Goal: Task Accomplishment & Management: Manage account settings

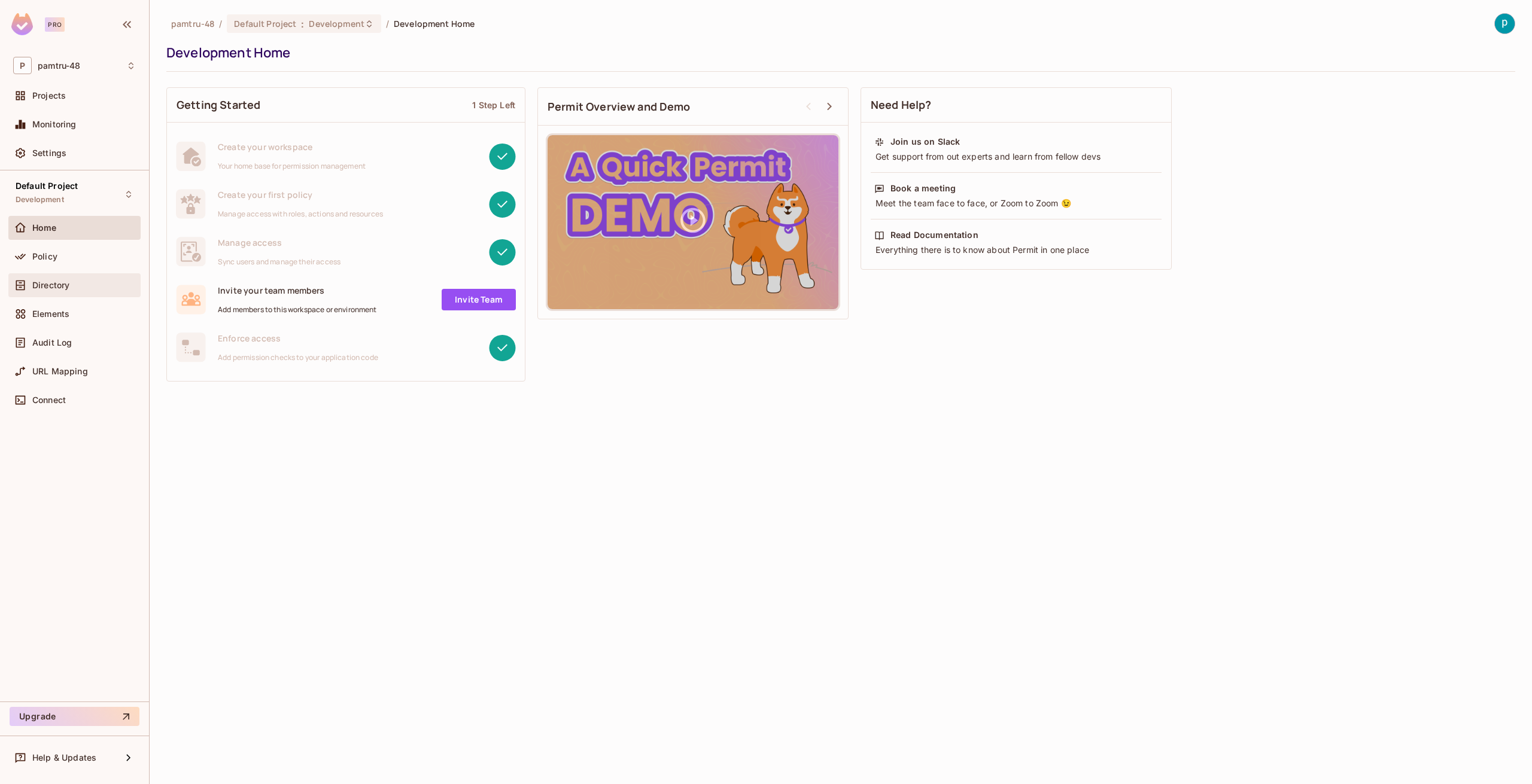
click at [86, 278] on div "Directory" at bounding box center [74, 285] width 123 height 14
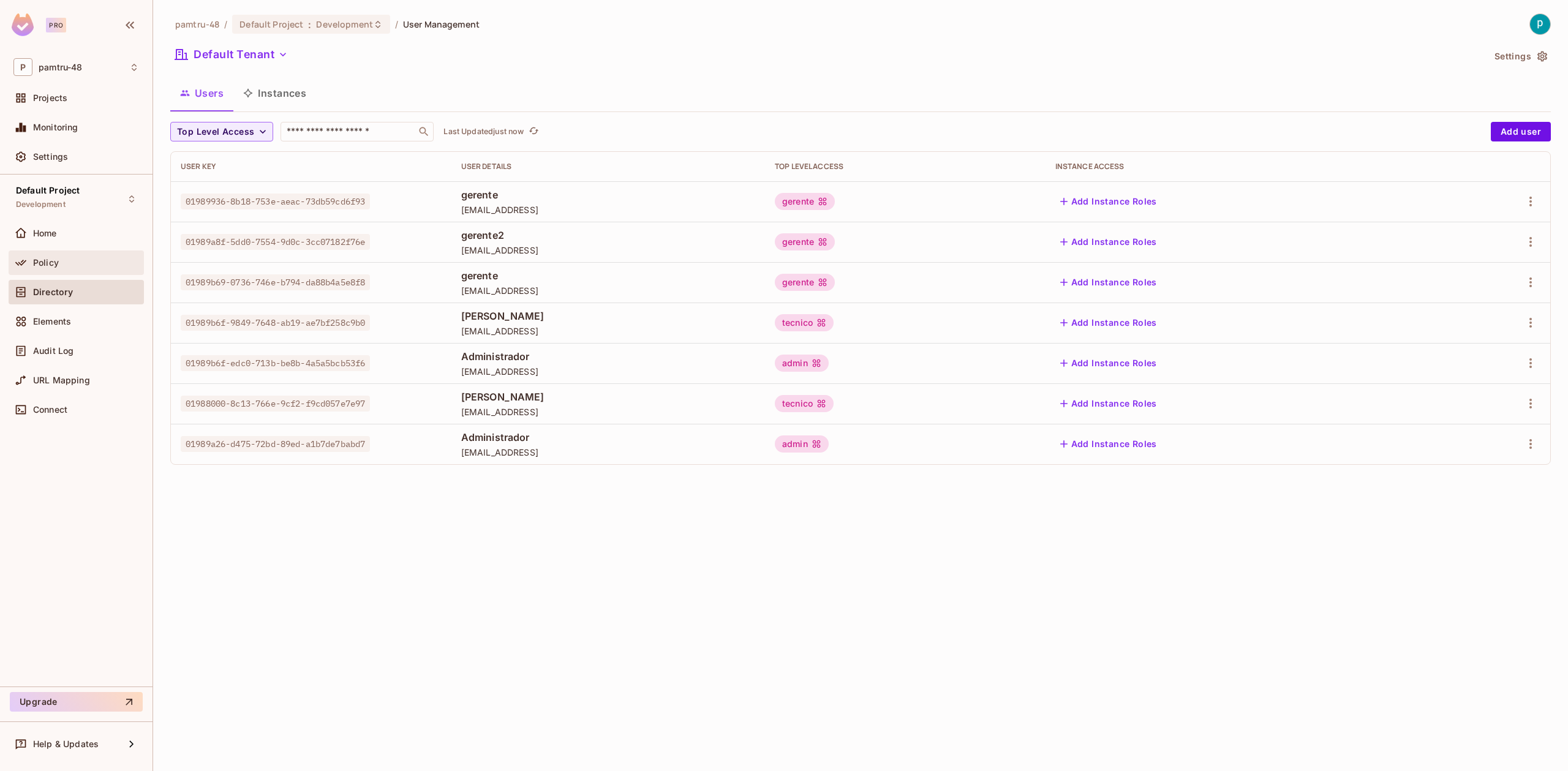
click at [62, 265] on div "Policy" at bounding box center [86, 263] width 106 height 10
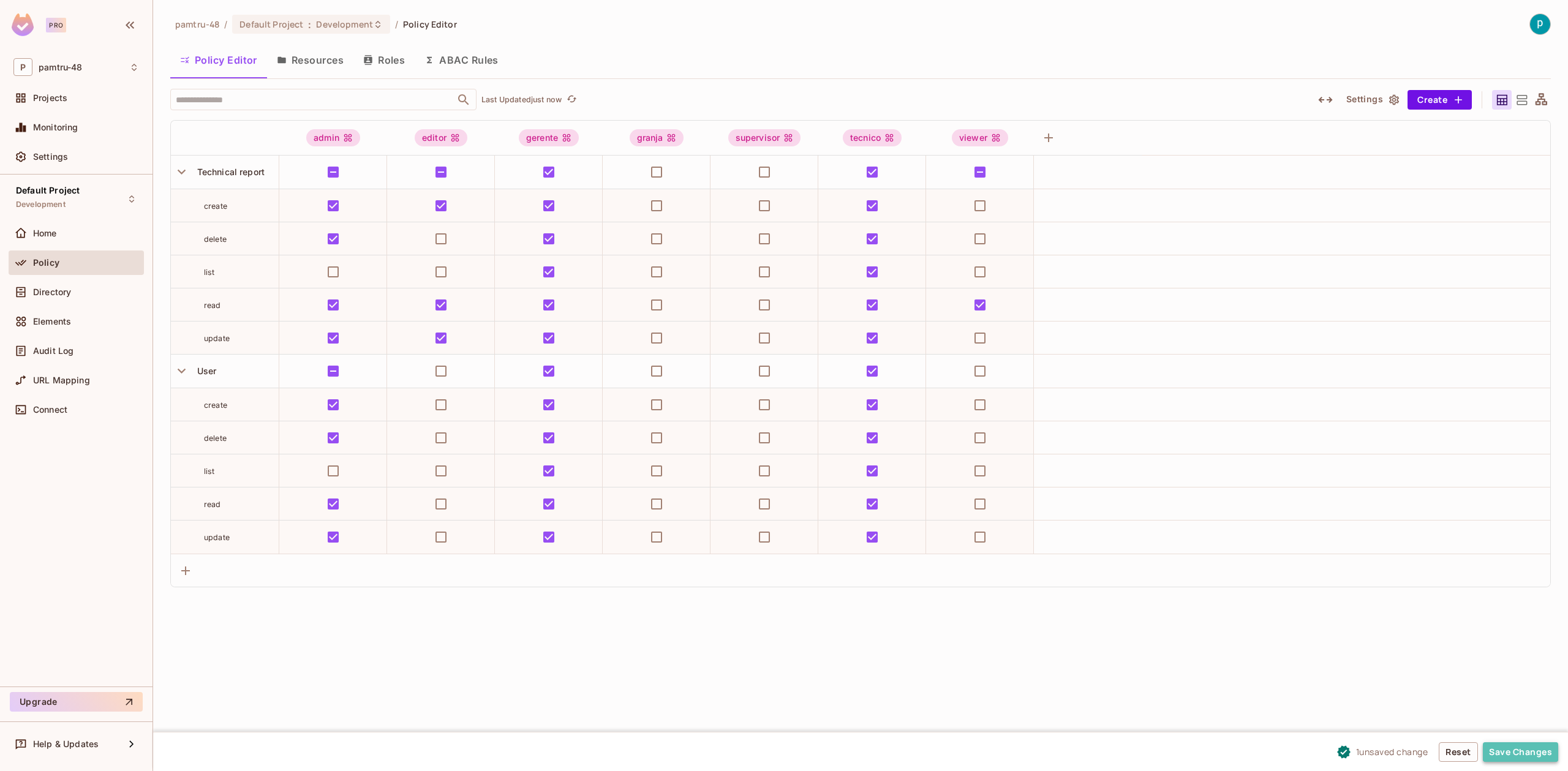
click at [1549, 748] on button "Save Changes" at bounding box center [1519, 752] width 75 height 19
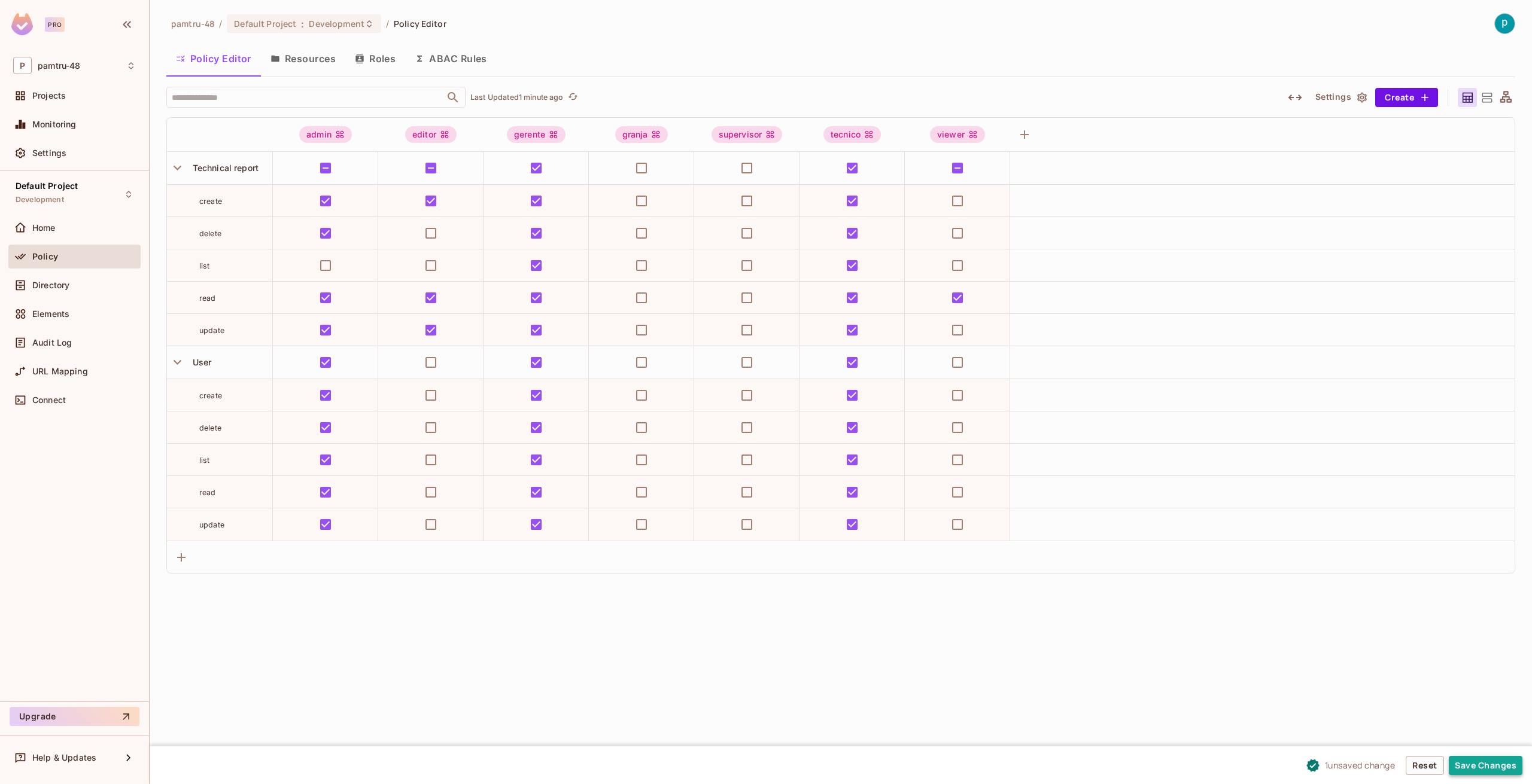
click at [1467, 763] on button "Save Changes" at bounding box center [1484, 766] width 73 height 19
click at [313, 61] on button "Resources" at bounding box center [303, 58] width 85 height 29
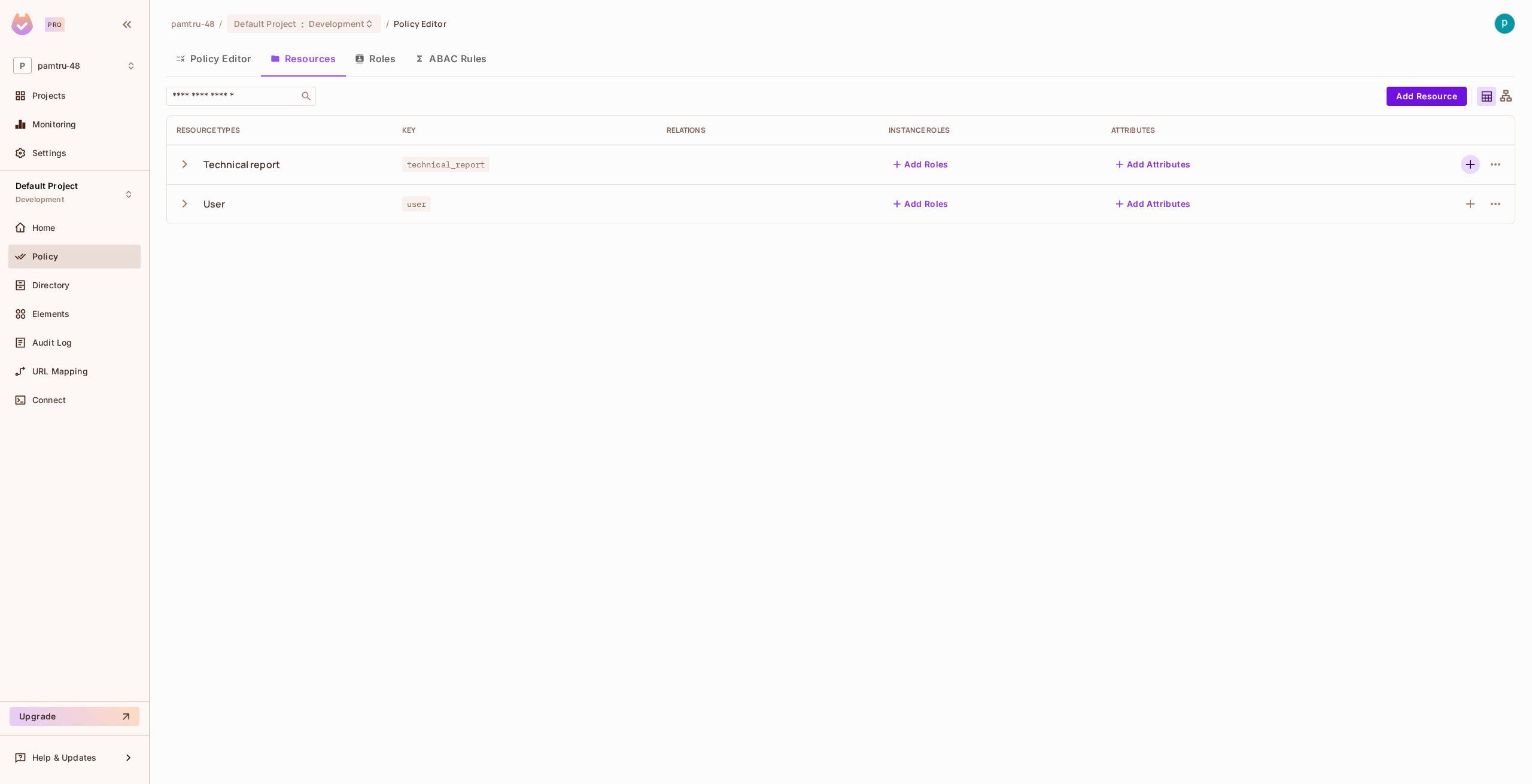
click at [1469, 163] on icon "button" at bounding box center [1470, 164] width 9 height 9
click at [1501, 163] on icon "button" at bounding box center [1495, 164] width 14 height 14
click at [1453, 210] on div "Edit Resource" at bounding box center [1443, 212] width 56 height 12
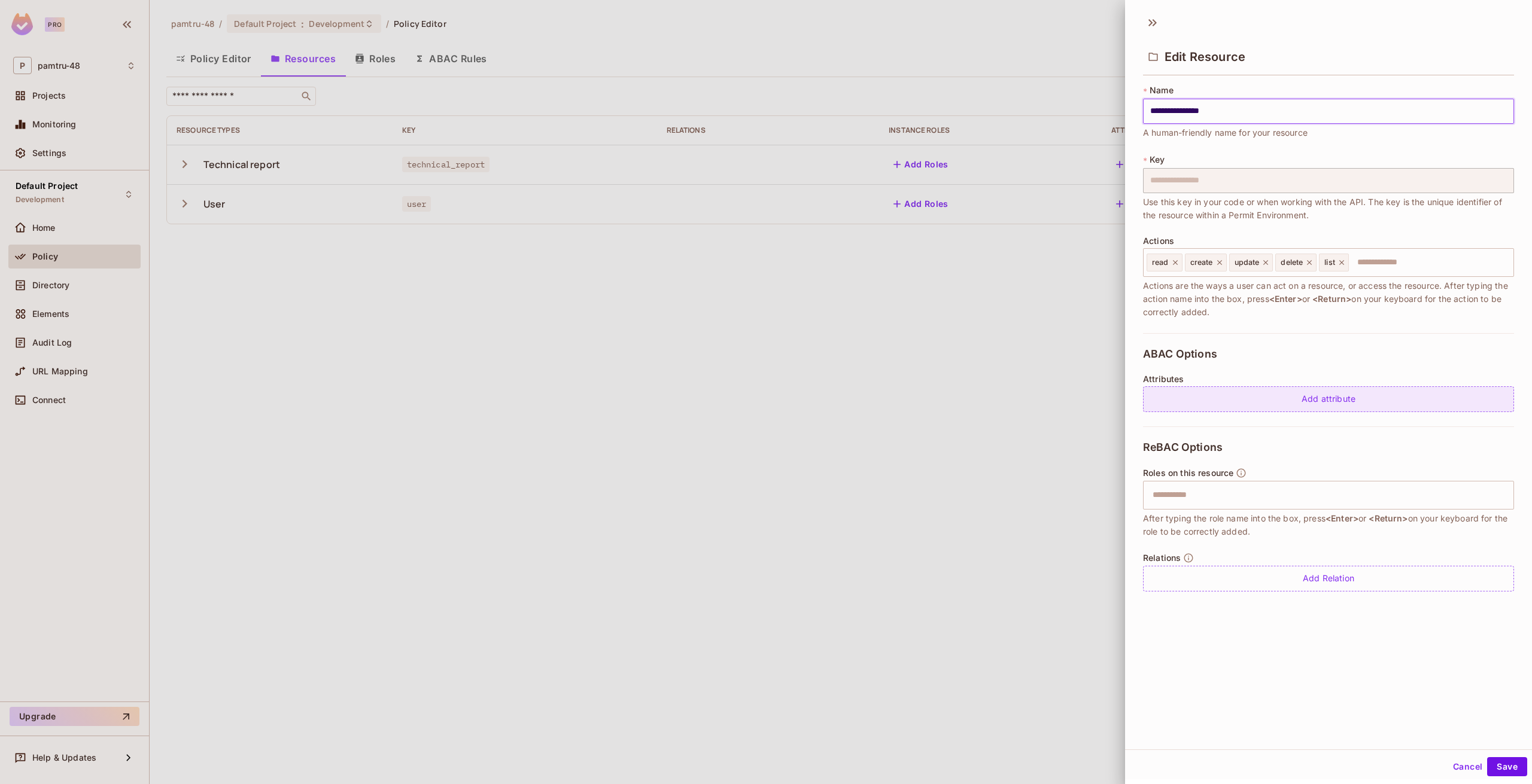
click at [1191, 389] on div "Add attribute" at bounding box center [1329, 399] width 371 height 26
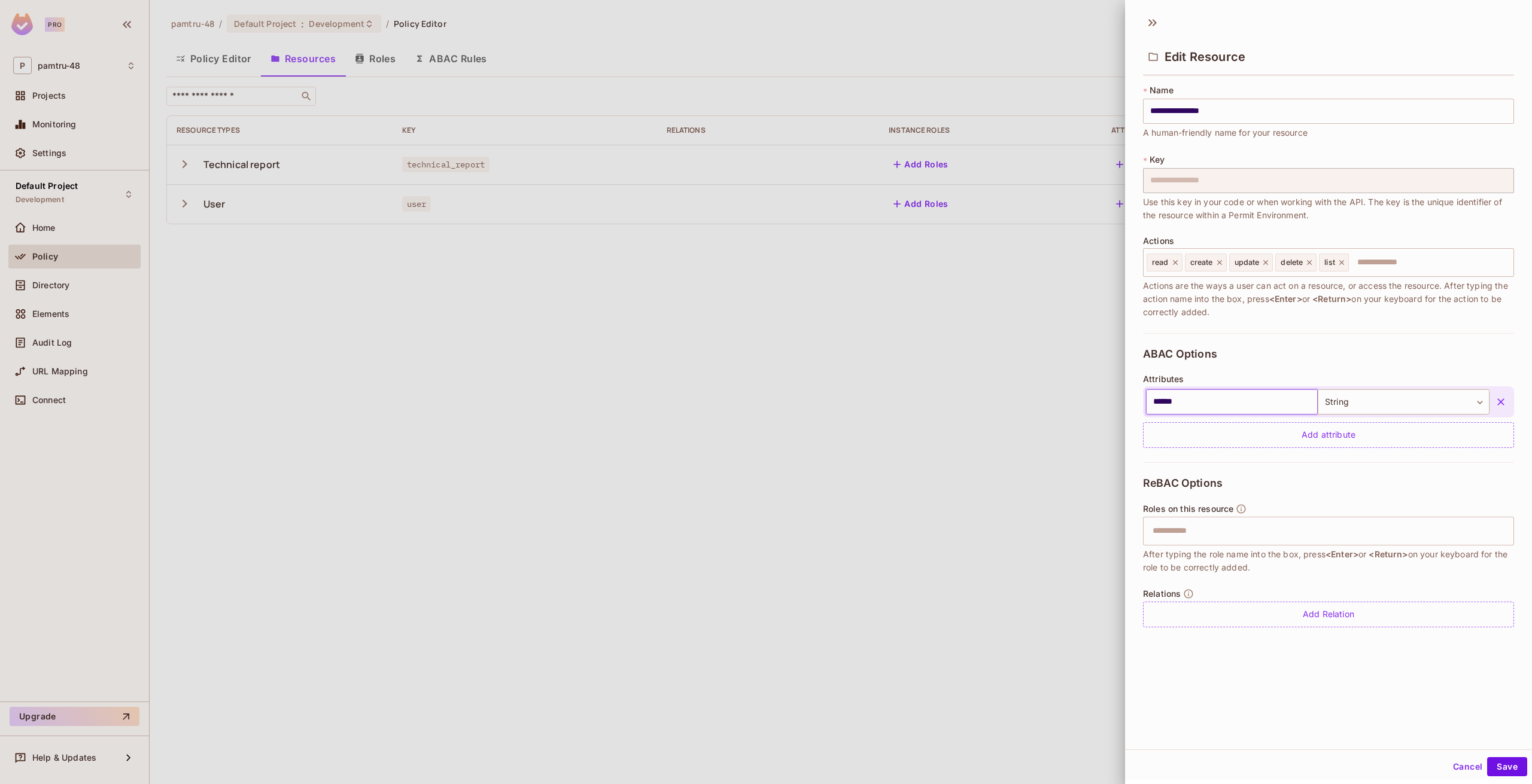
type input "******"
click at [1448, 765] on button "Cancel" at bounding box center [1467, 767] width 39 height 19
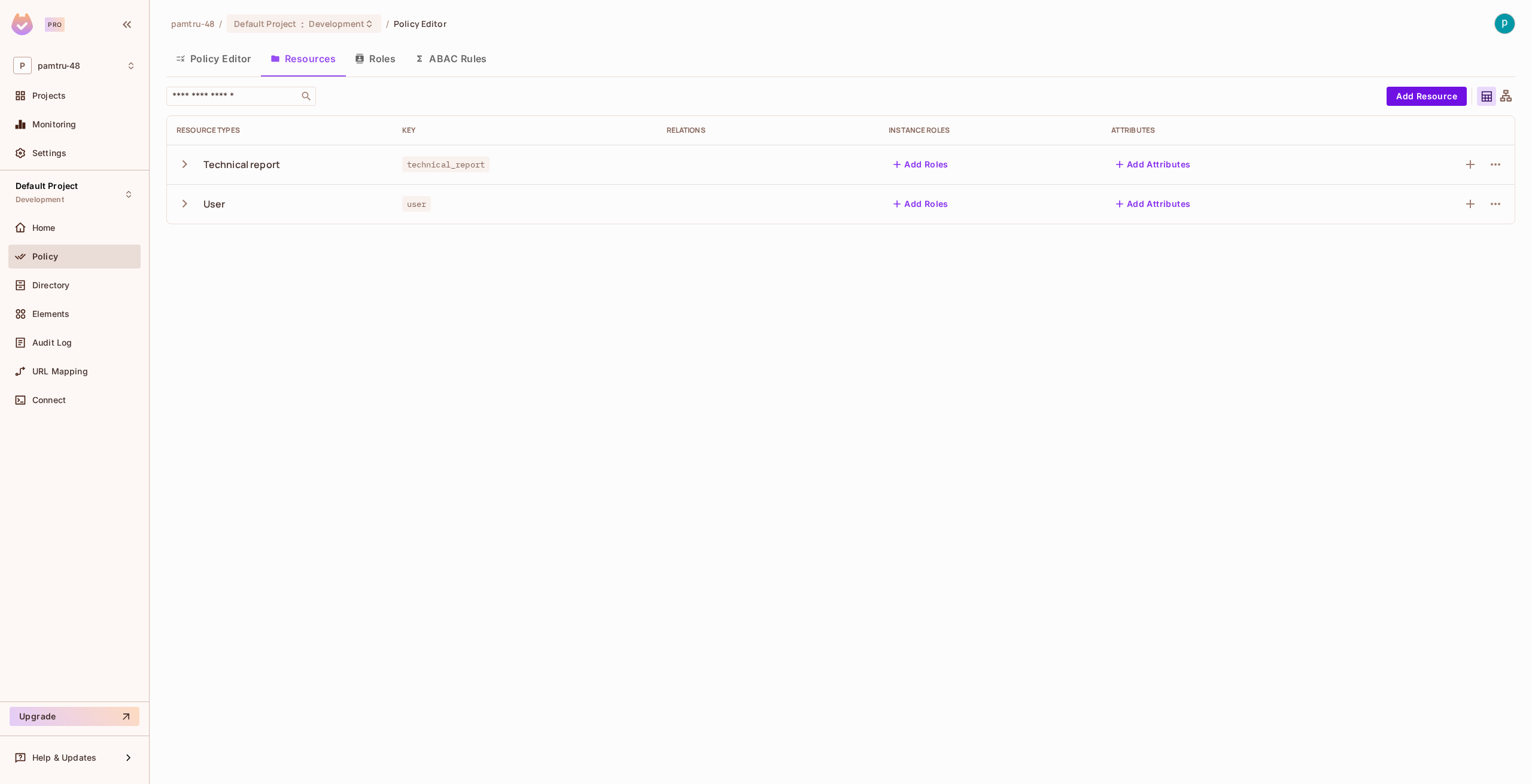
click at [1497, 17] on img at bounding box center [1504, 23] width 20 height 20
click at [163, 444] on div at bounding box center [766, 392] width 1532 height 784
click at [80, 59] on div "P pamtru-48" at bounding box center [74, 66] width 123 height 17
click at [233, 383] on div at bounding box center [766, 392] width 1532 height 784
click at [56, 104] on div "Projects" at bounding box center [74, 95] width 132 height 24
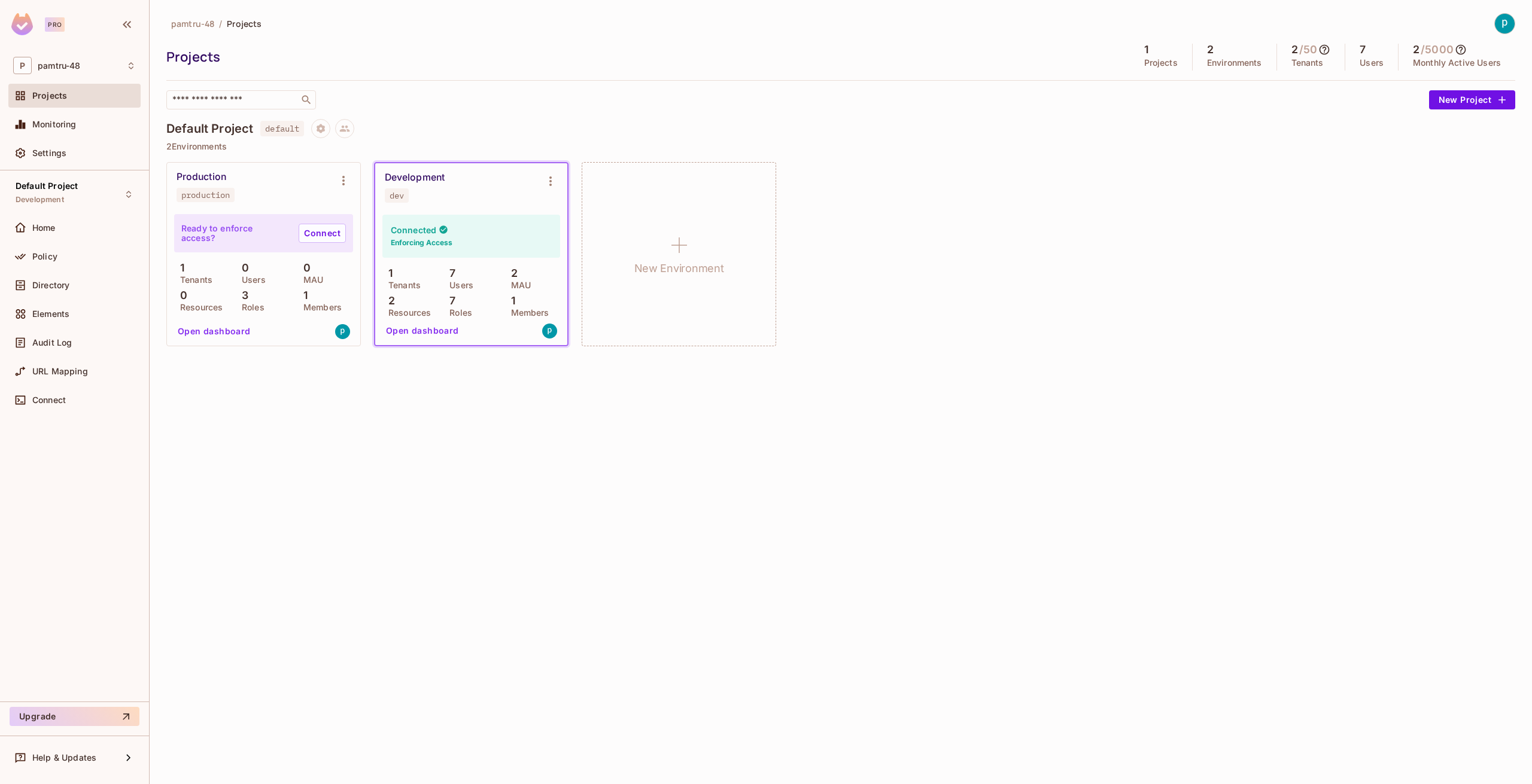
click at [464, 201] on div "Development dev" at bounding box center [462, 187] width 154 height 31
click at [49, 230] on span "Home" at bounding box center [44, 228] width 24 height 10
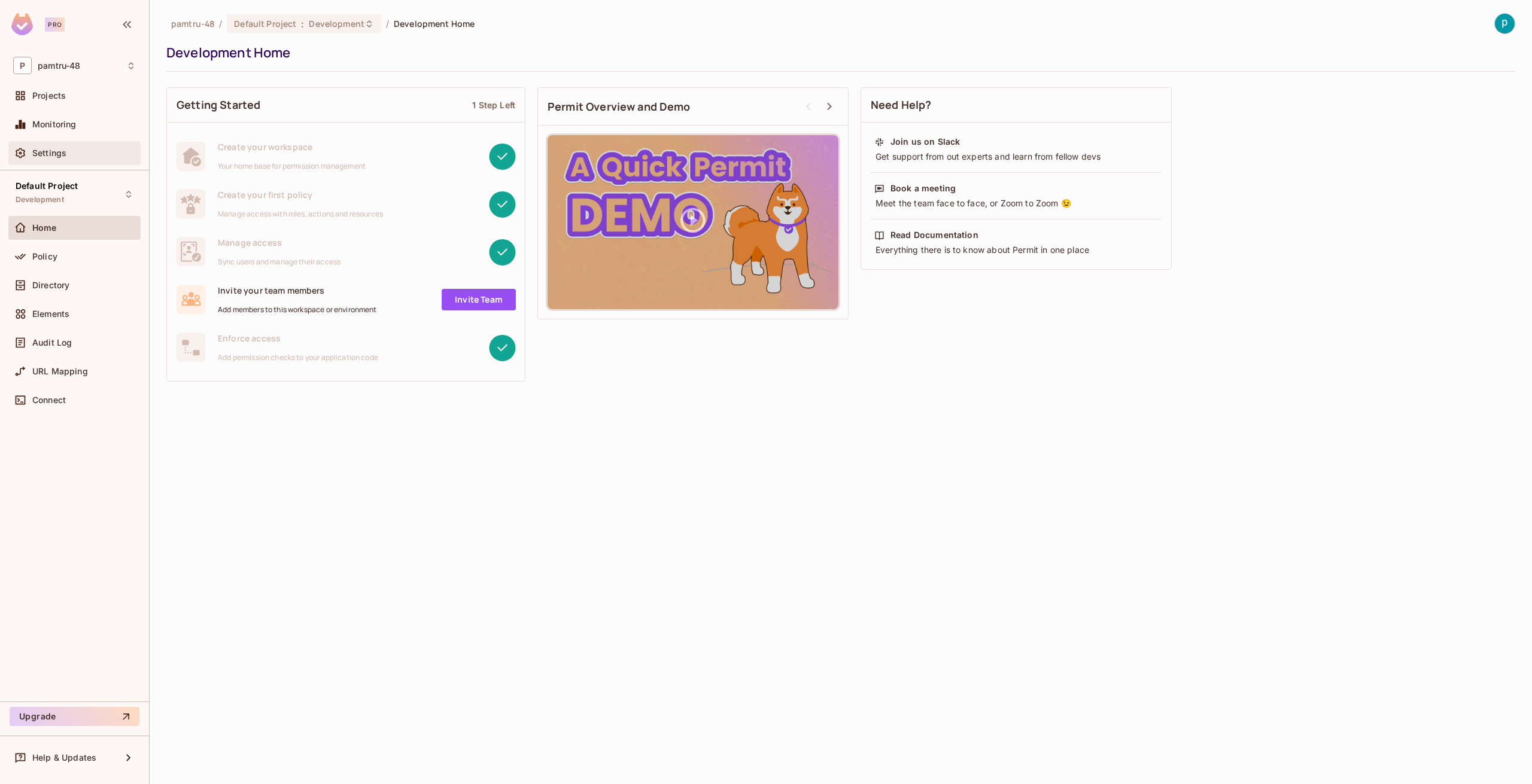
click at [59, 156] on span "Settings" at bounding box center [49, 153] width 34 height 10
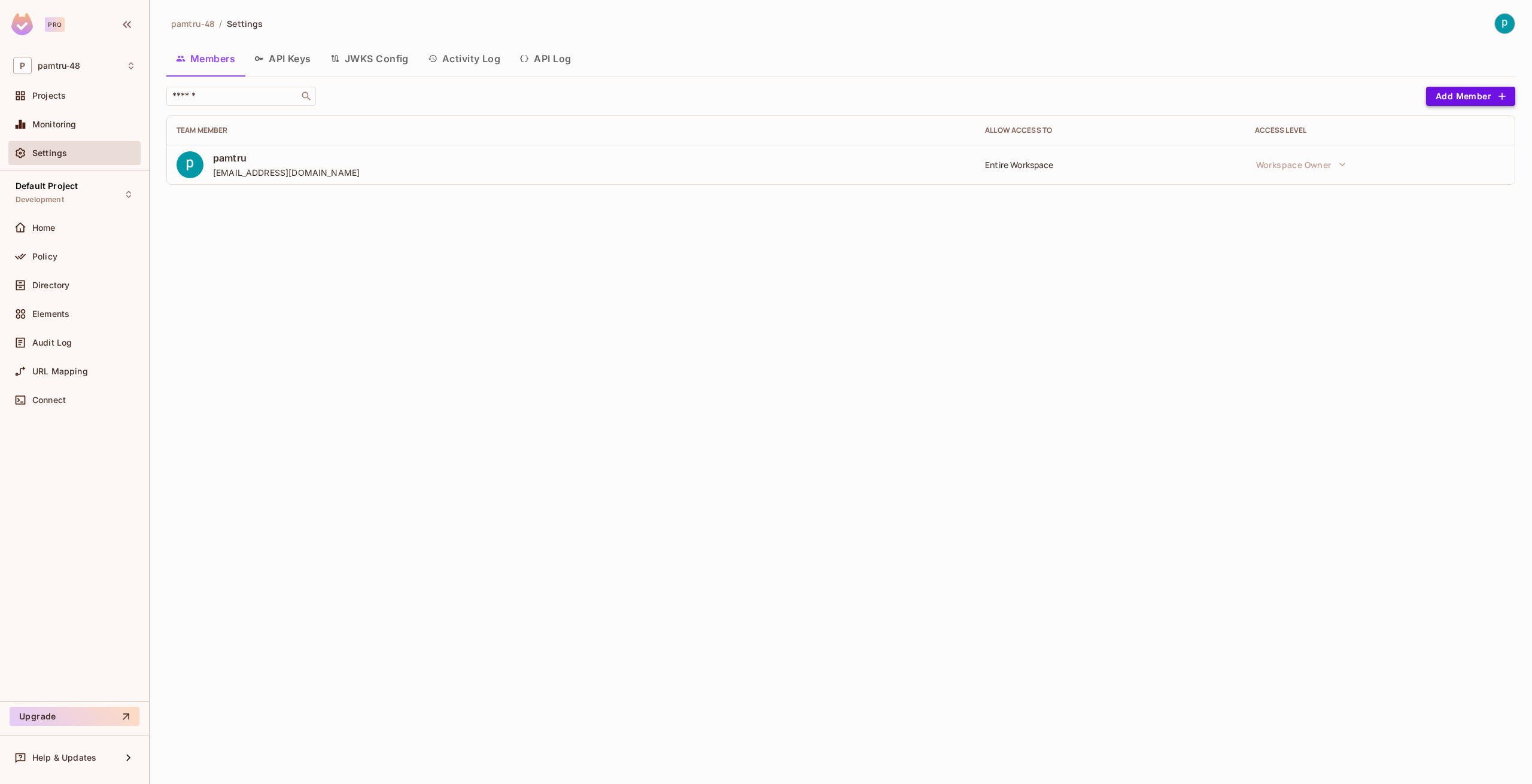
click at [1457, 95] on button "Add Member" at bounding box center [1471, 96] width 89 height 19
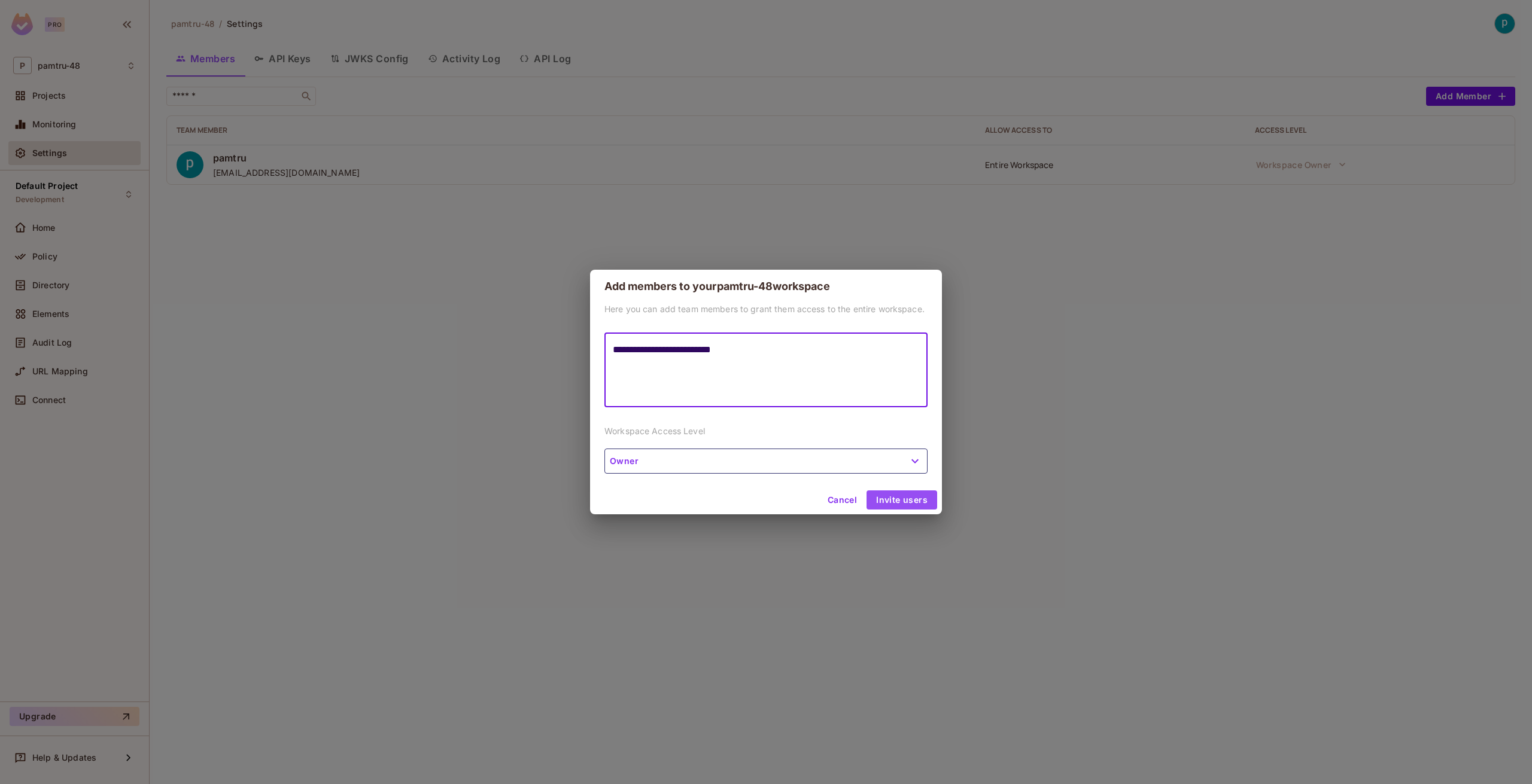
type textarea "**********"
click at [902, 497] on button "Invite users" at bounding box center [902, 500] width 70 height 19
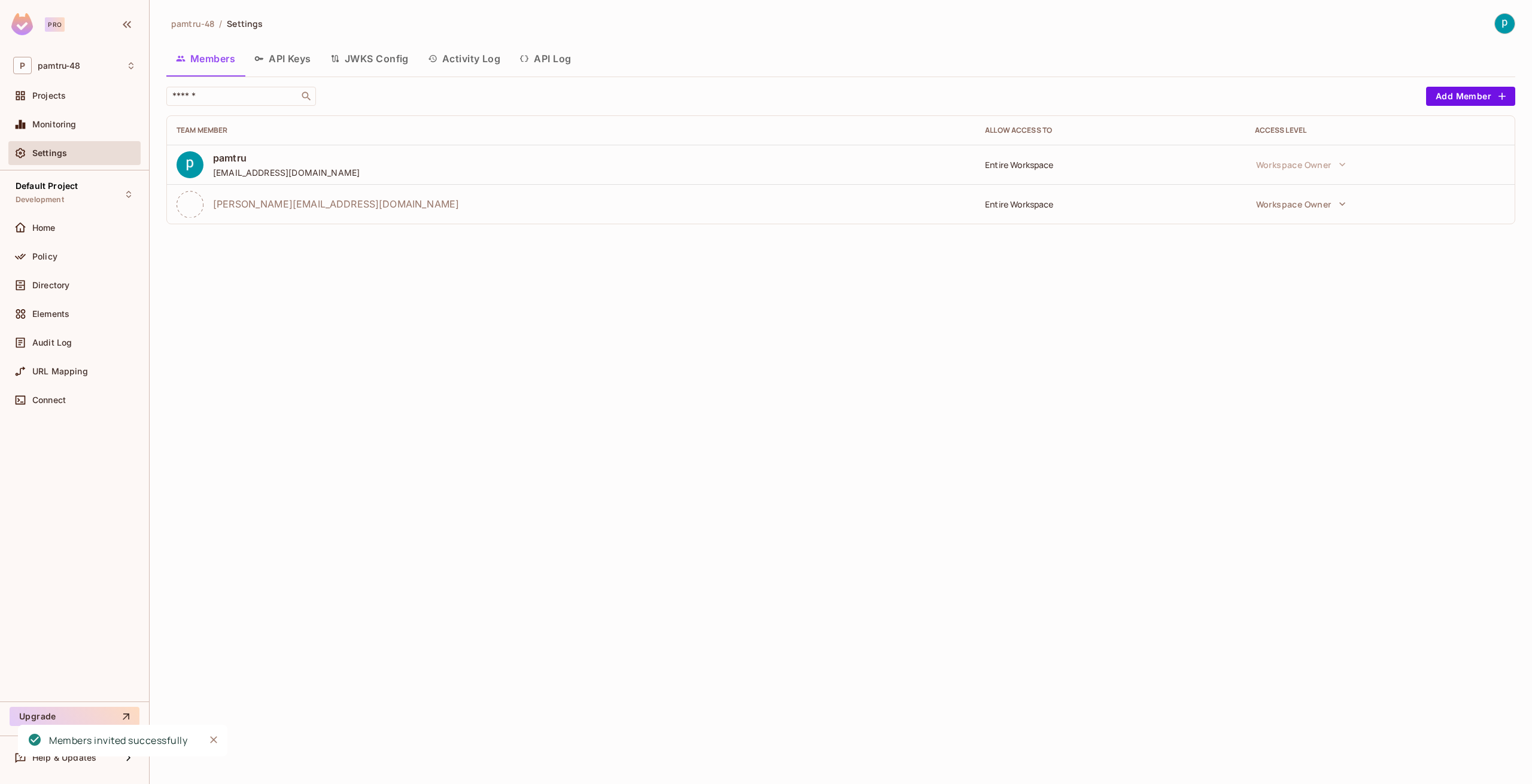
click at [497, 53] on button "Activity Log" at bounding box center [464, 58] width 92 height 29
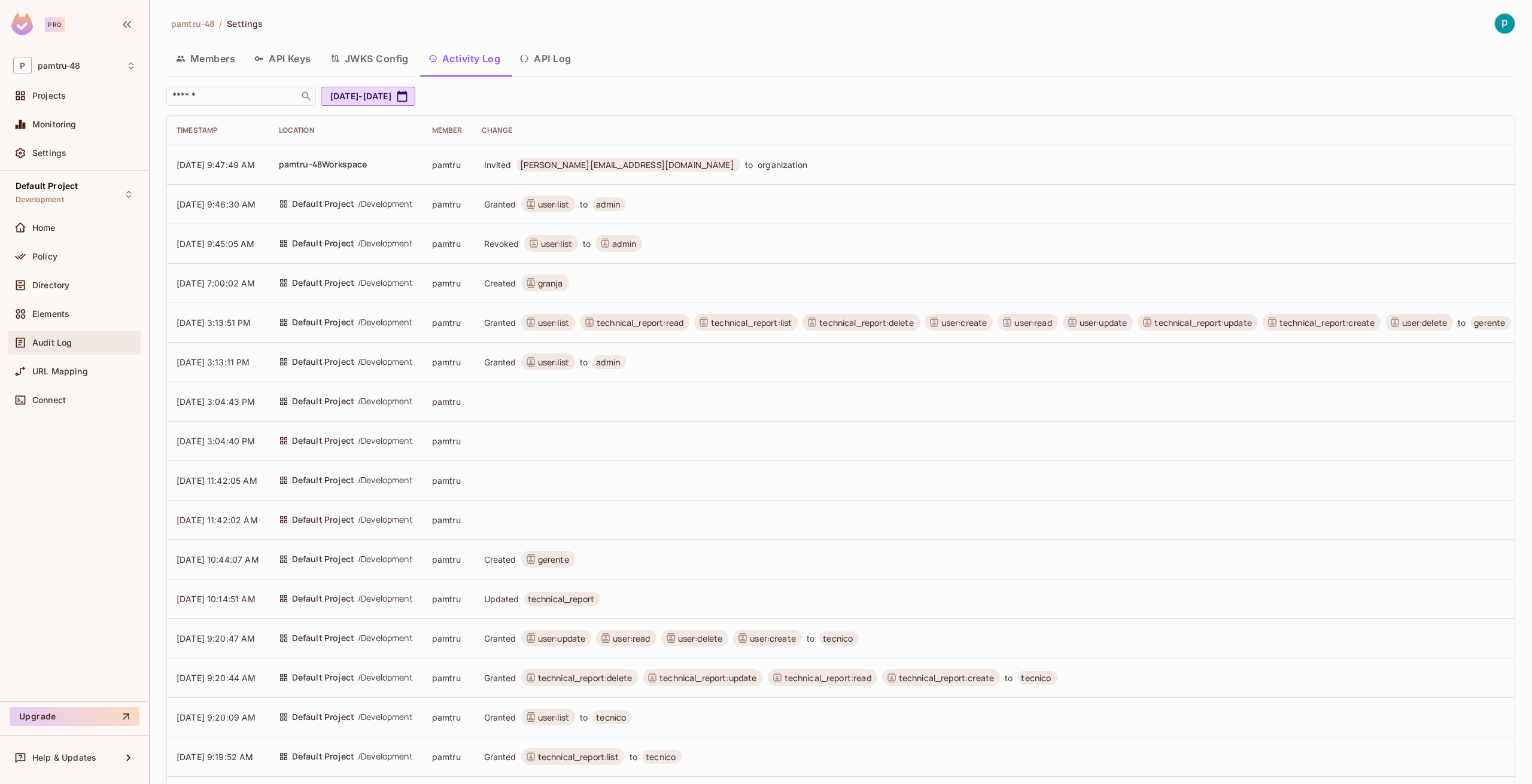
click at [56, 339] on span "Audit Log" at bounding box center [52, 343] width 40 height 10
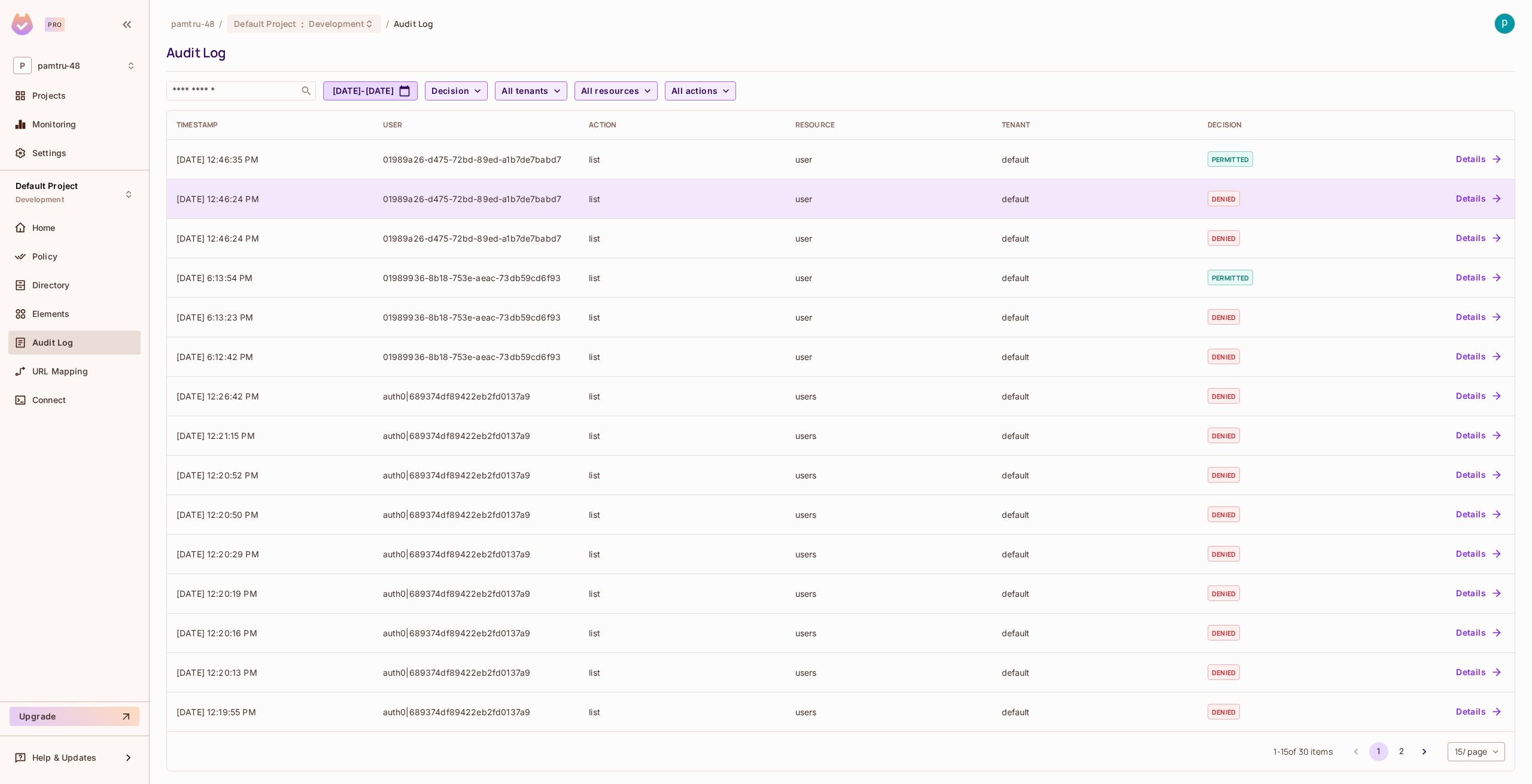
click at [1178, 202] on div "default" at bounding box center [1095, 199] width 187 height 11
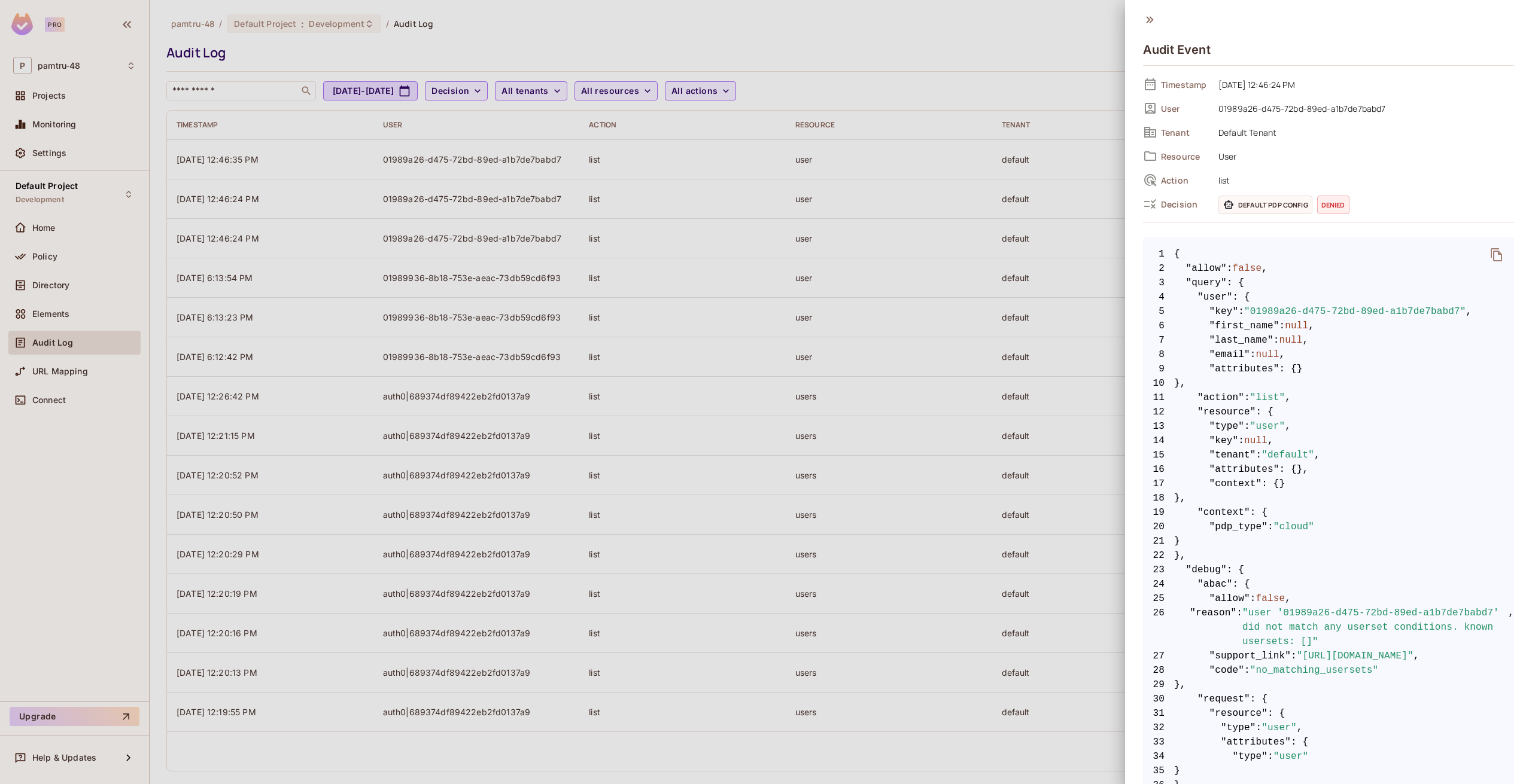
click at [773, 480] on div at bounding box center [766, 392] width 1532 height 784
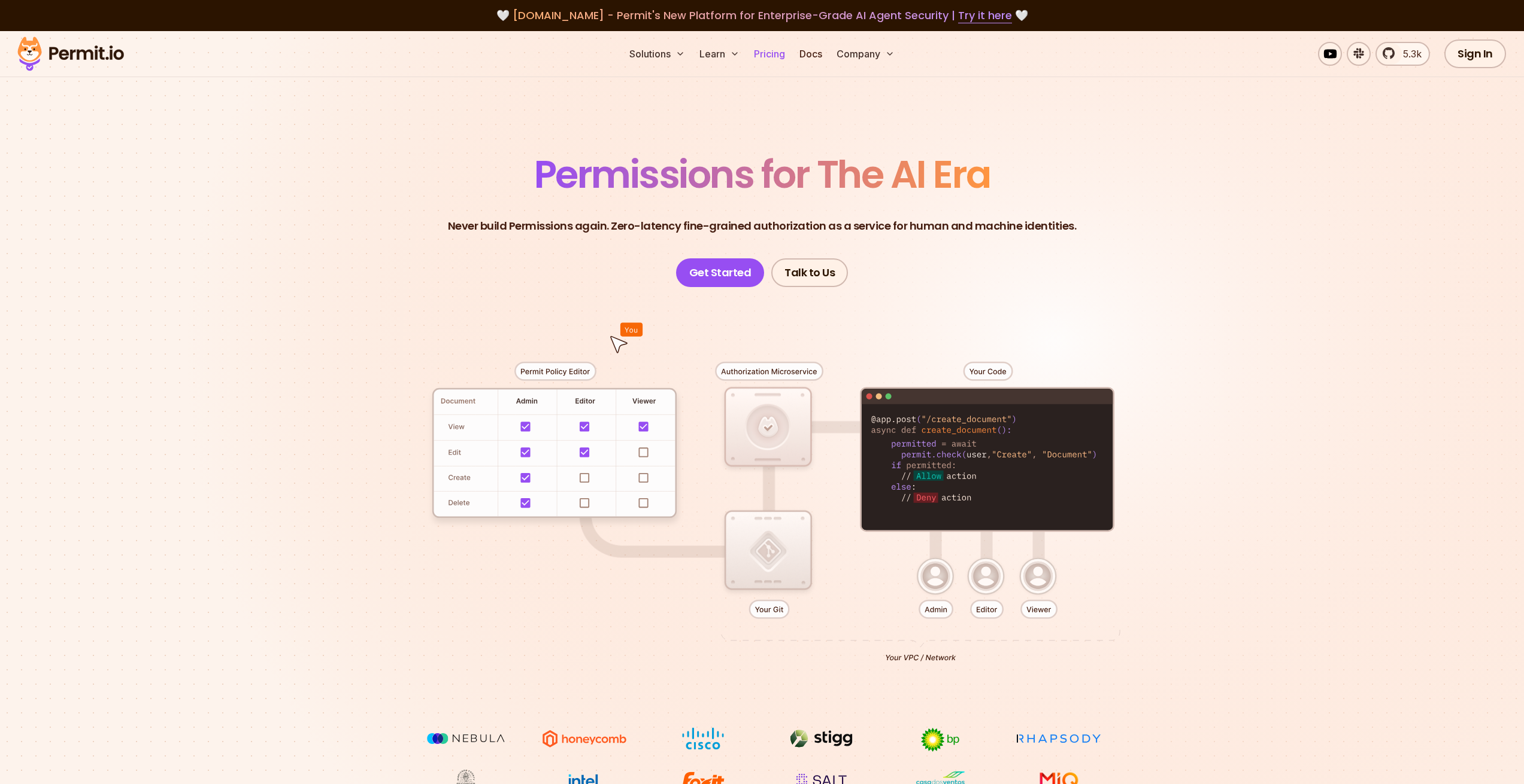
click at [780, 57] on link "Pricing" at bounding box center [769, 53] width 41 height 24
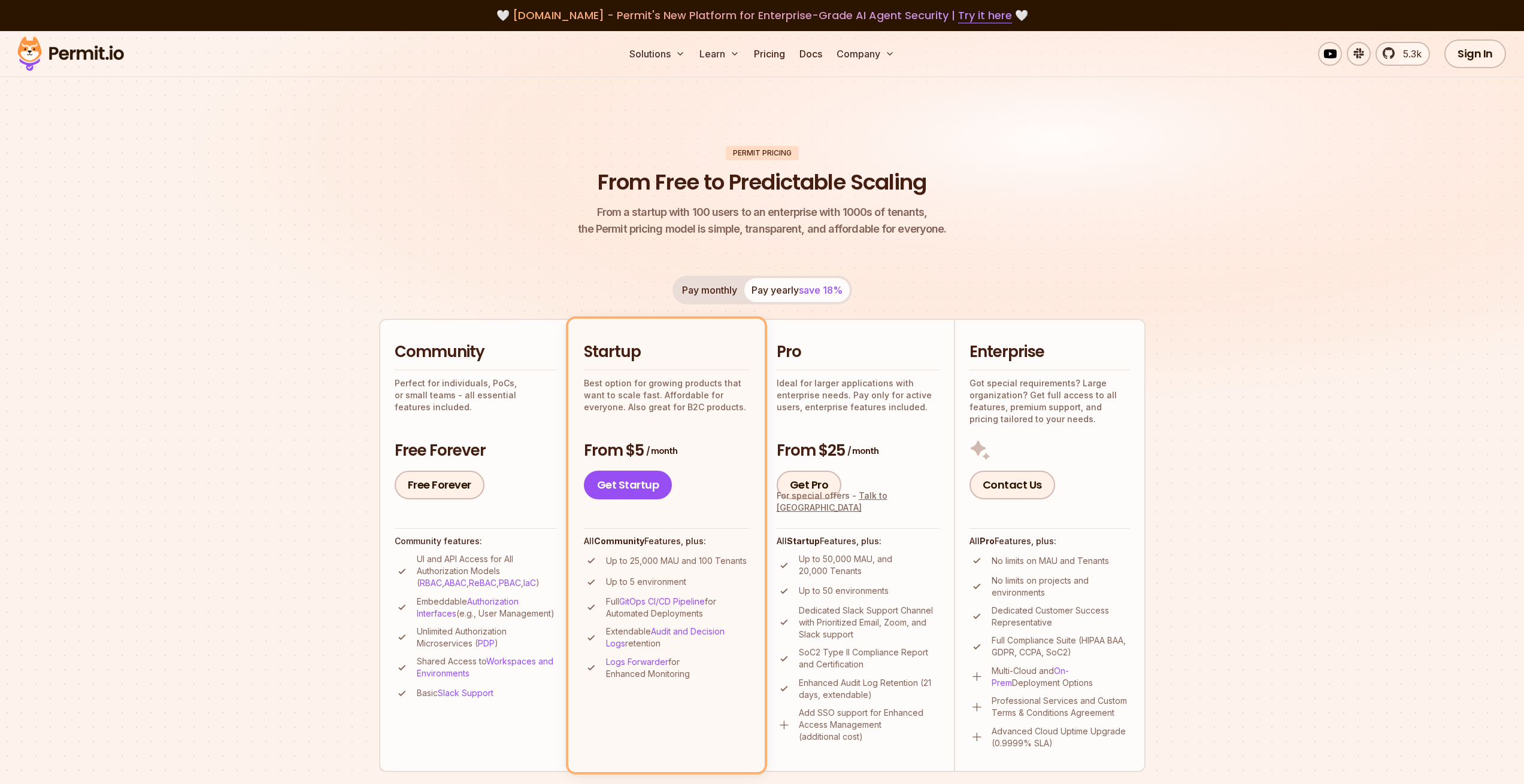
click at [453, 387] on p "Perfect for individuals, PoCs, or small teams - all essential features included." at bounding box center [475, 395] width 162 height 36
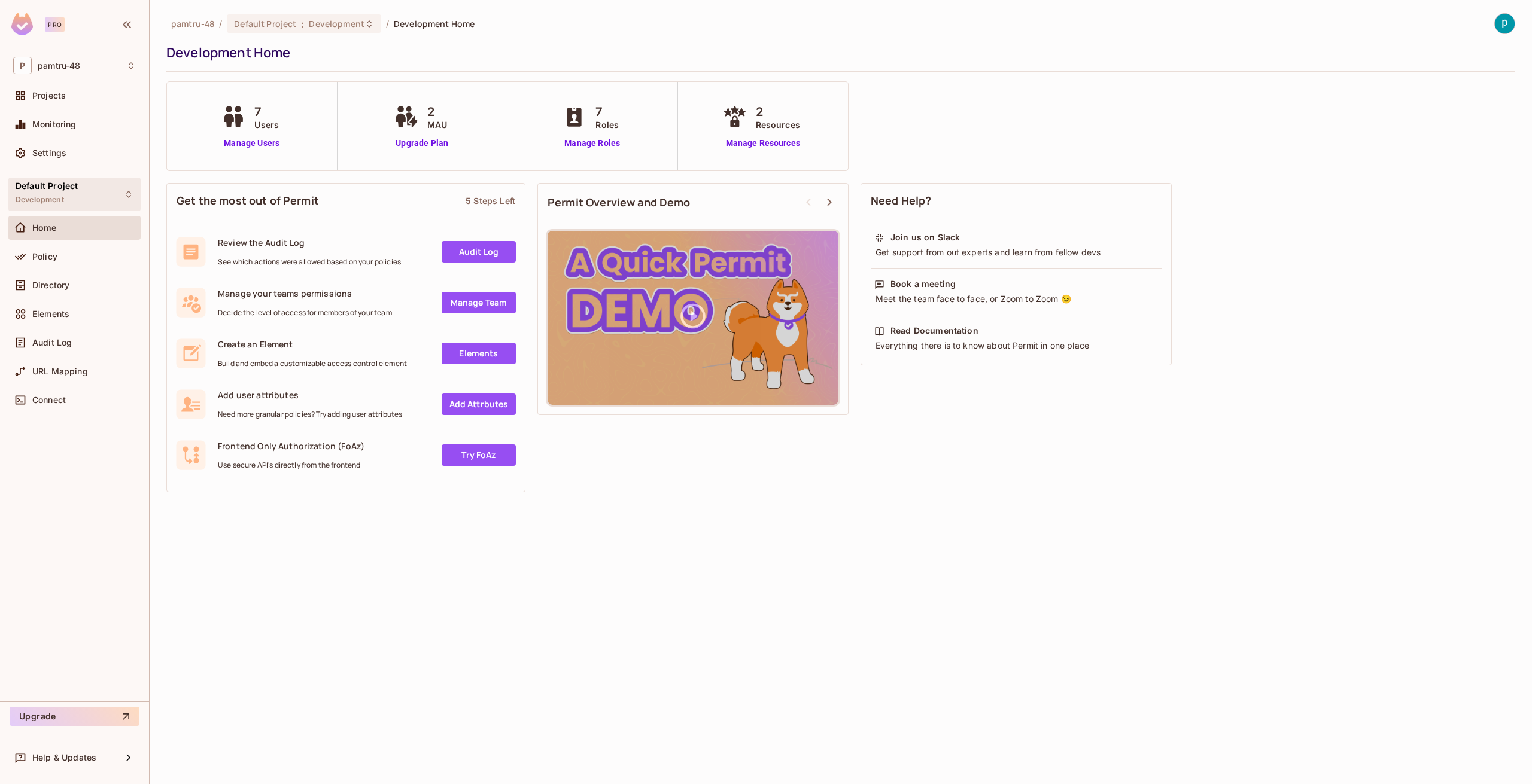
click at [103, 194] on div "Default Project Development" at bounding box center [74, 194] width 132 height 33
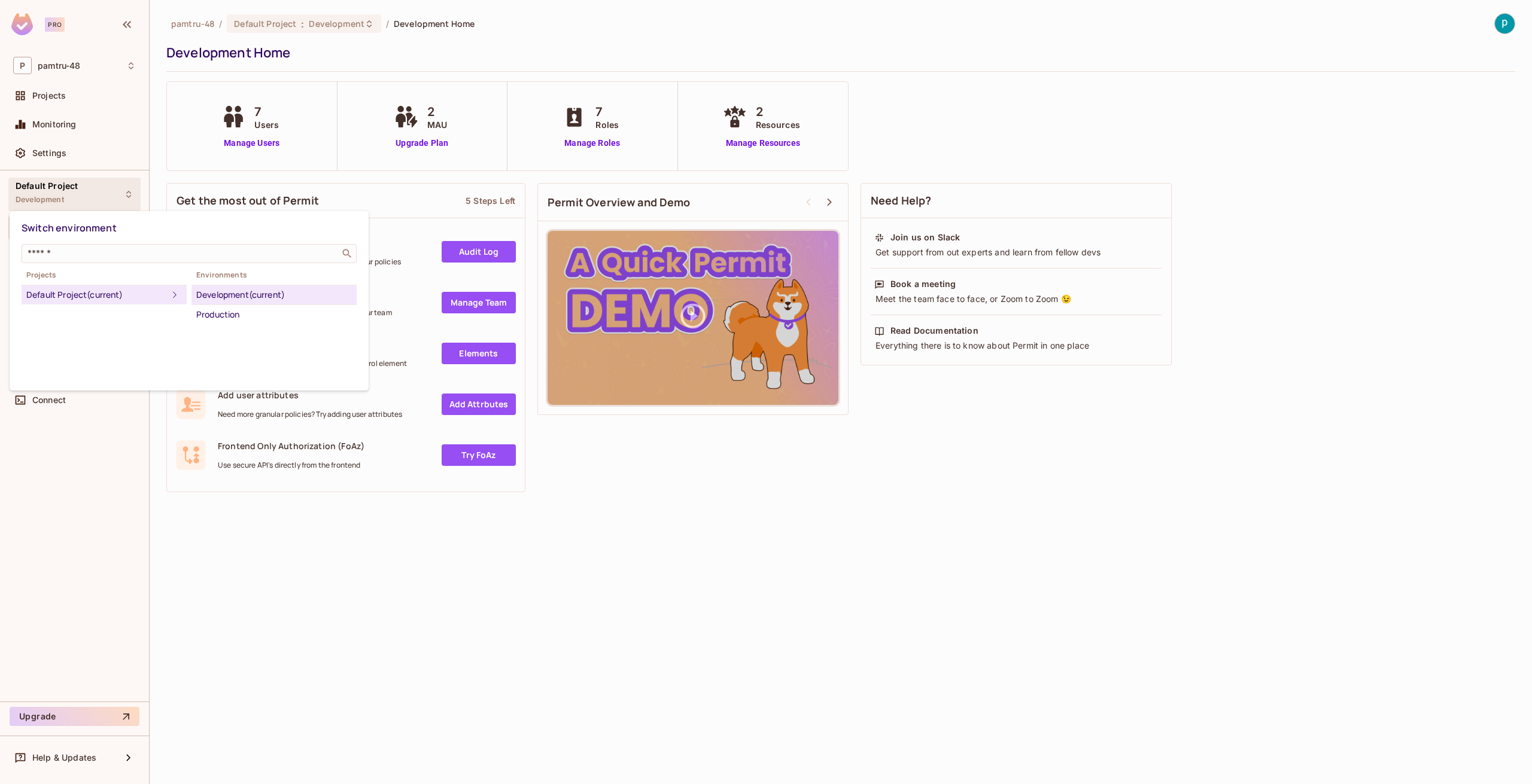
click at [103, 194] on div at bounding box center [766, 392] width 1532 height 784
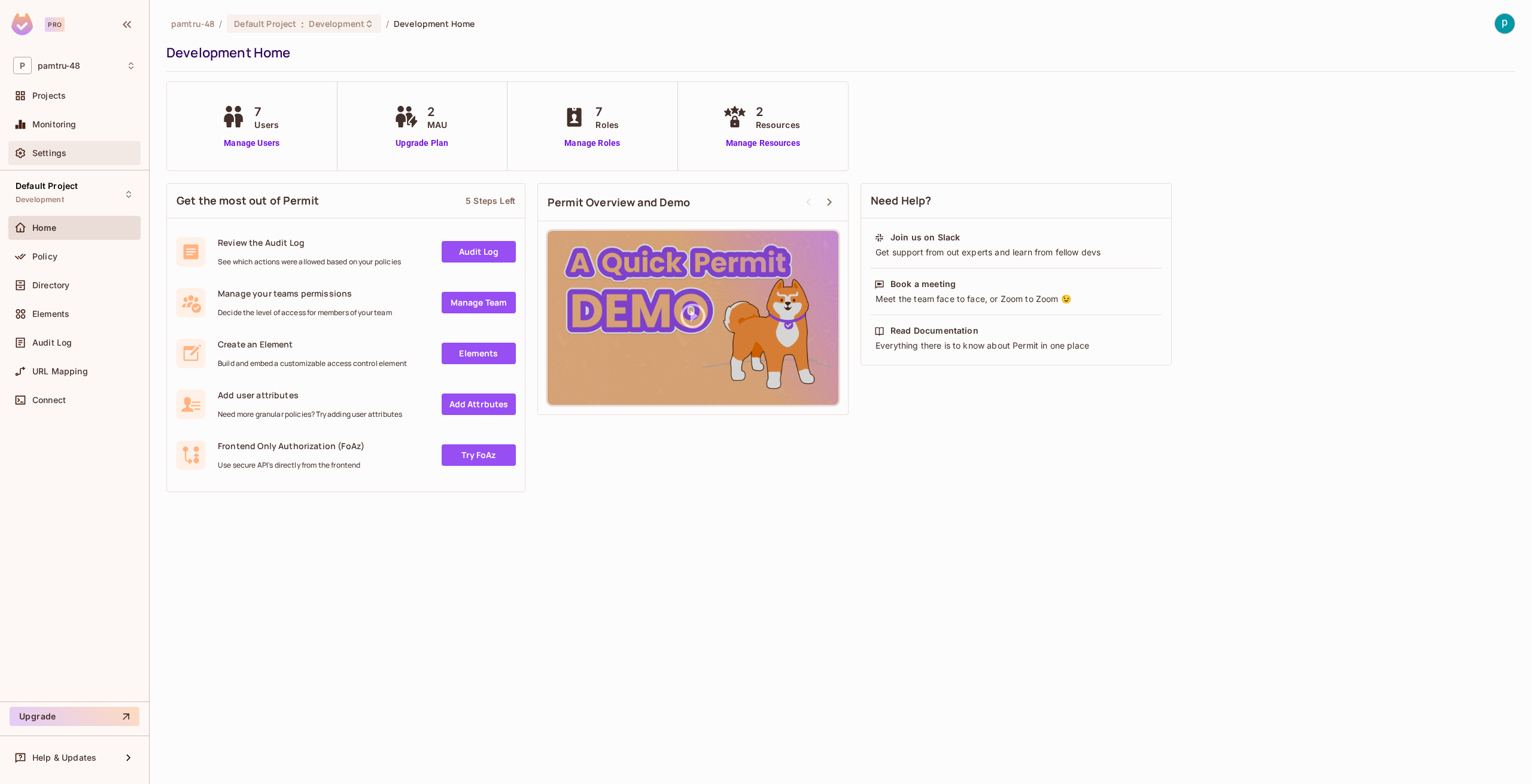
click at [86, 146] on div "Settings" at bounding box center [74, 153] width 123 height 14
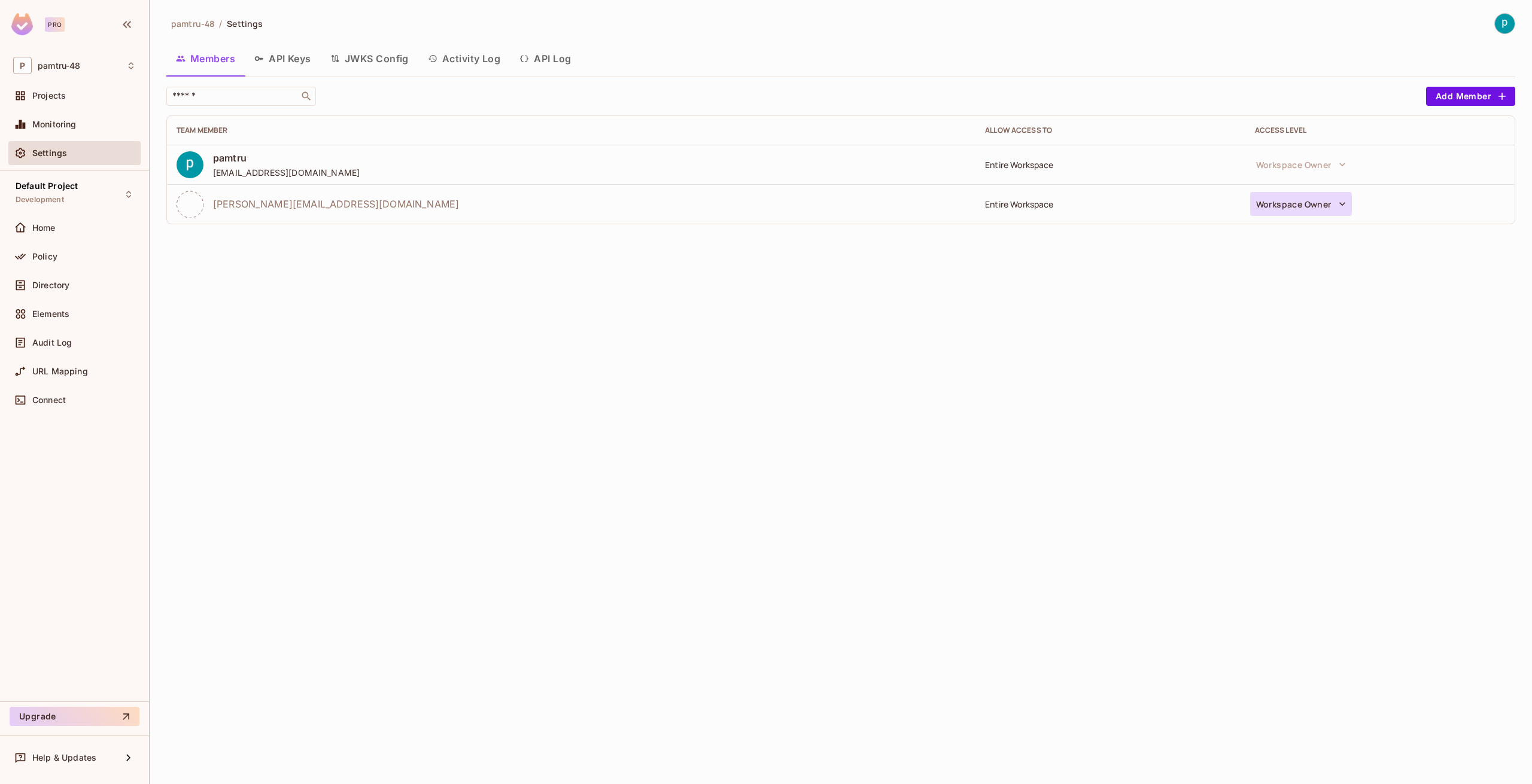
click at [1299, 200] on button "Workspace Owner" at bounding box center [1300, 203] width 102 height 24
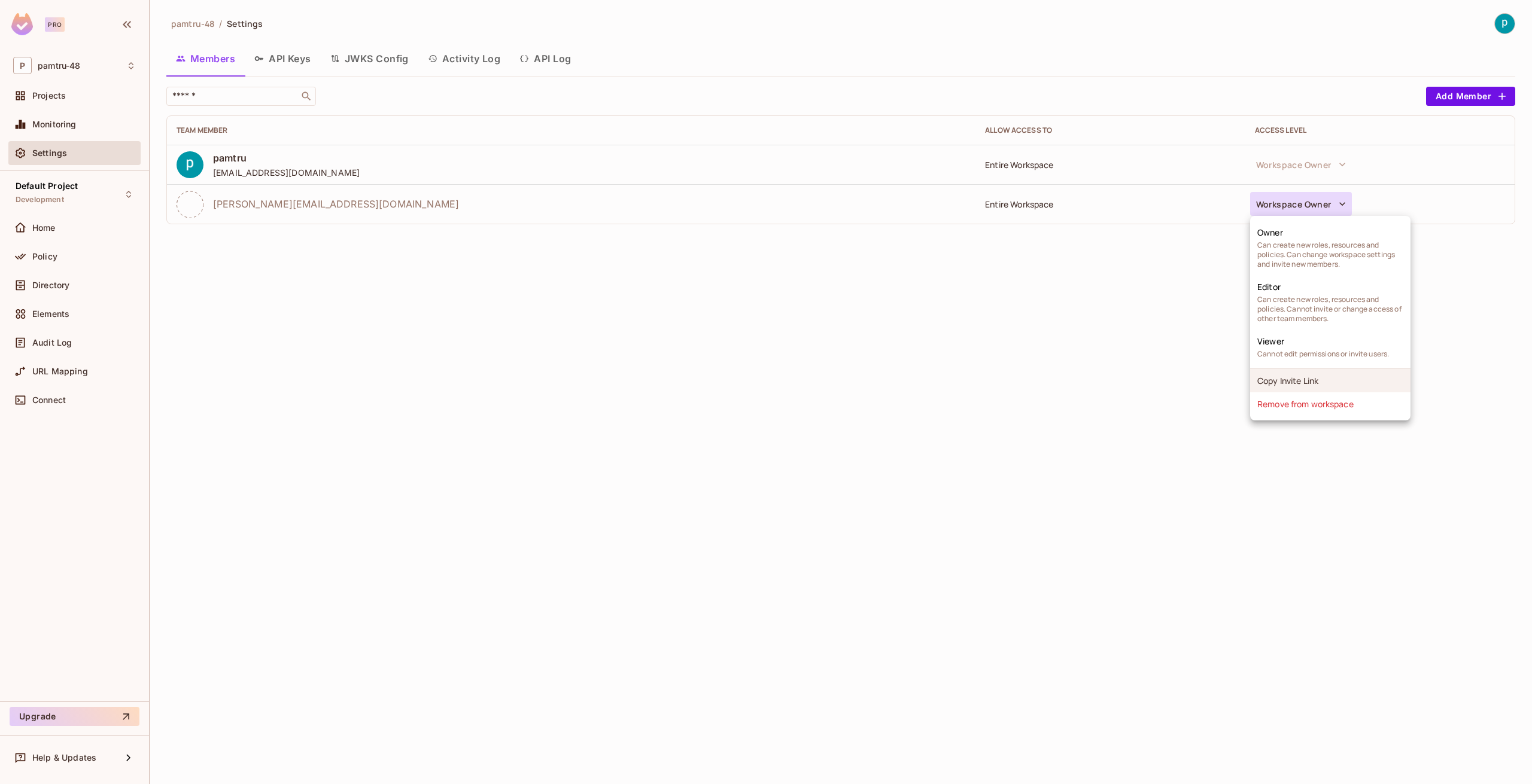
click at [1282, 378] on li "Copy Invite Link" at bounding box center [1330, 381] width 161 height 24
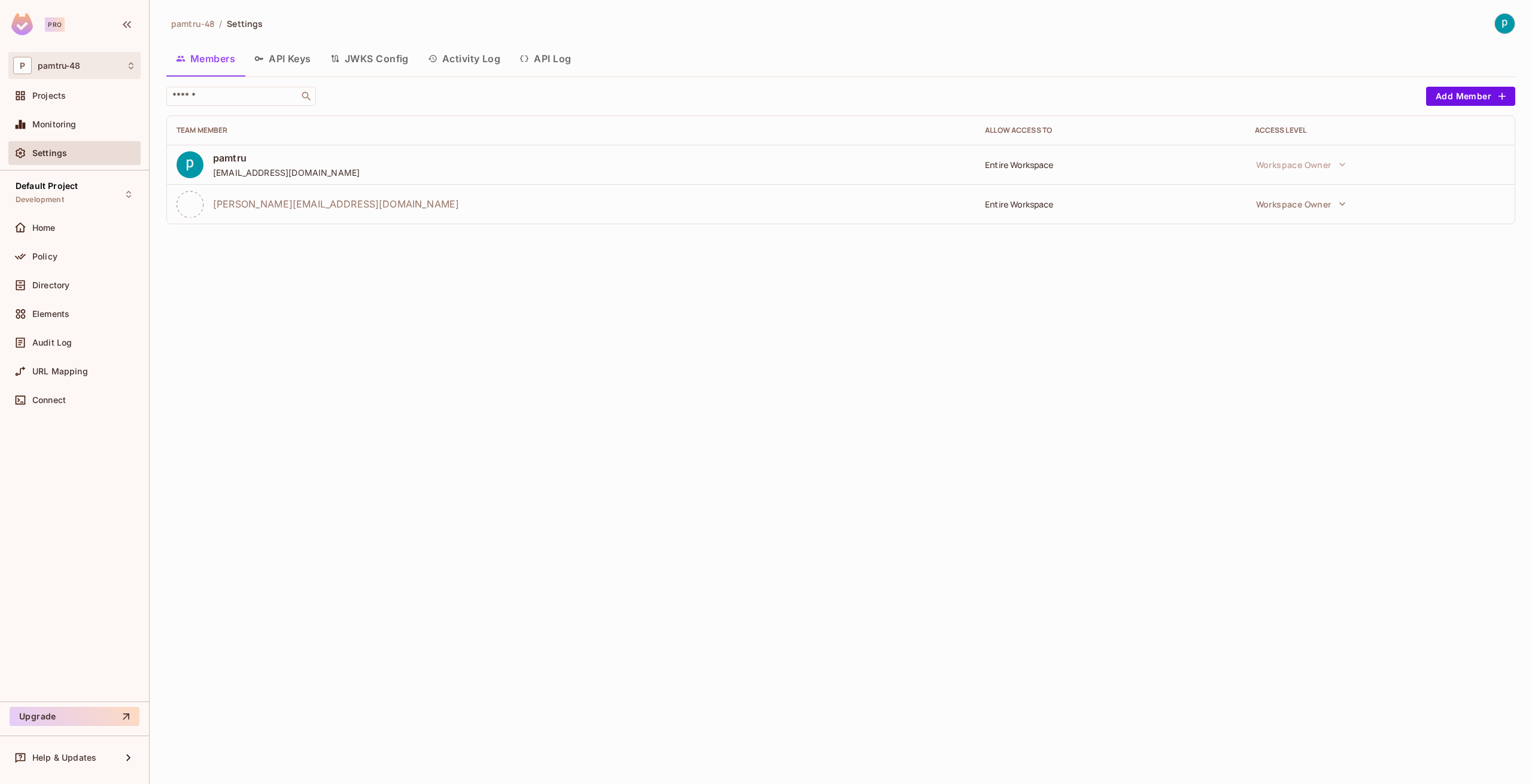
click at [86, 55] on div "P pamtru-48" at bounding box center [74, 66] width 132 height 27
click at [365, 204] on div at bounding box center [766, 392] width 1532 height 784
click at [305, 204] on span "[PERSON_NAME][EMAIL_ADDRESS][DOMAIN_NAME]" at bounding box center [335, 204] width 246 height 13
click at [348, 207] on div "[PERSON_NAME][EMAIL_ADDRESS][DOMAIN_NAME]" at bounding box center [571, 204] width 790 height 27
click at [1336, 209] on icon "button" at bounding box center [1342, 203] width 12 height 12
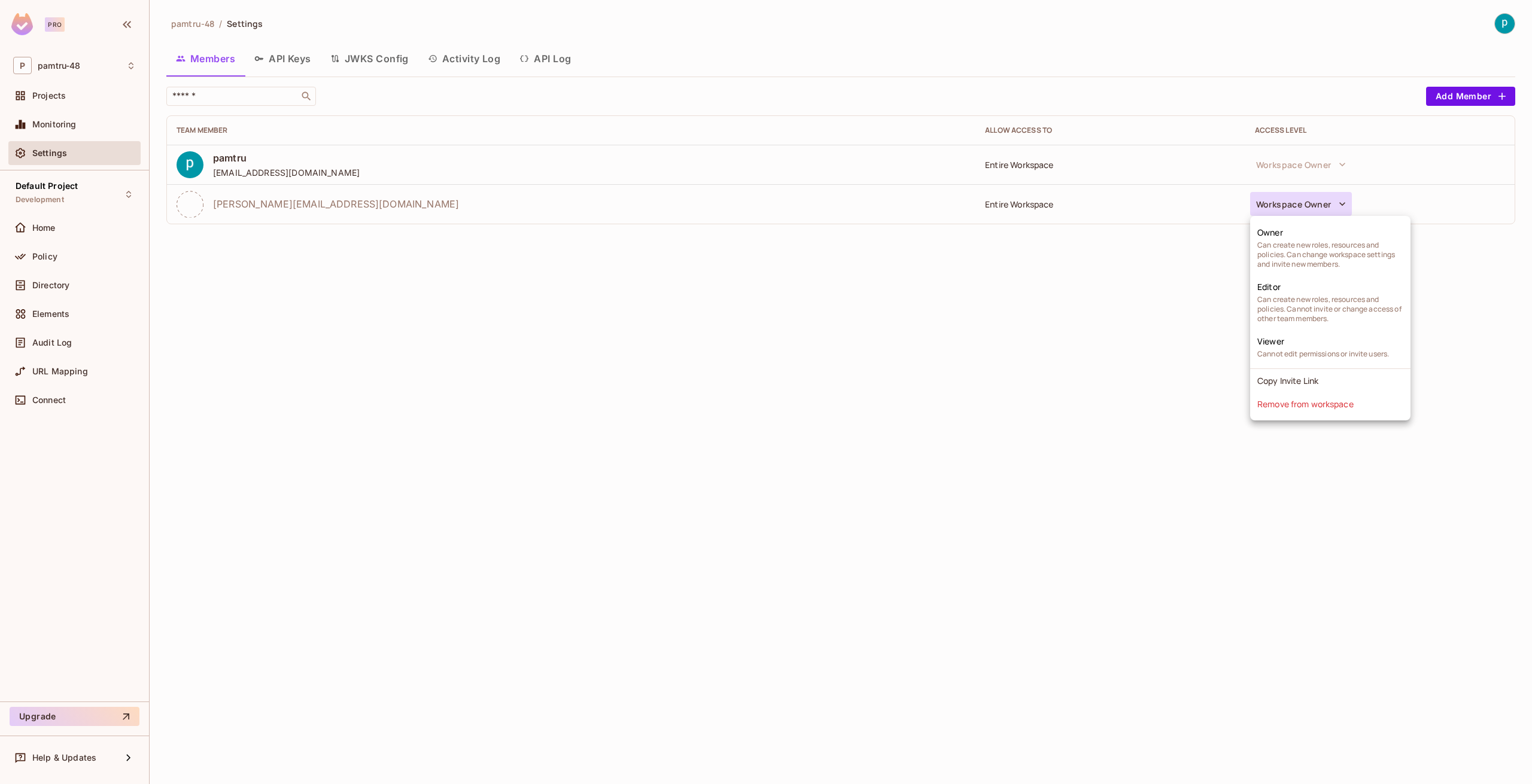
drag, startPoint x: 372, startPoint y: 271, endPoint x: 219, endPoint y: 243, distance: 155.5
click at [356, 272] on div at bounding box center [766, 392] width 1532 height 784
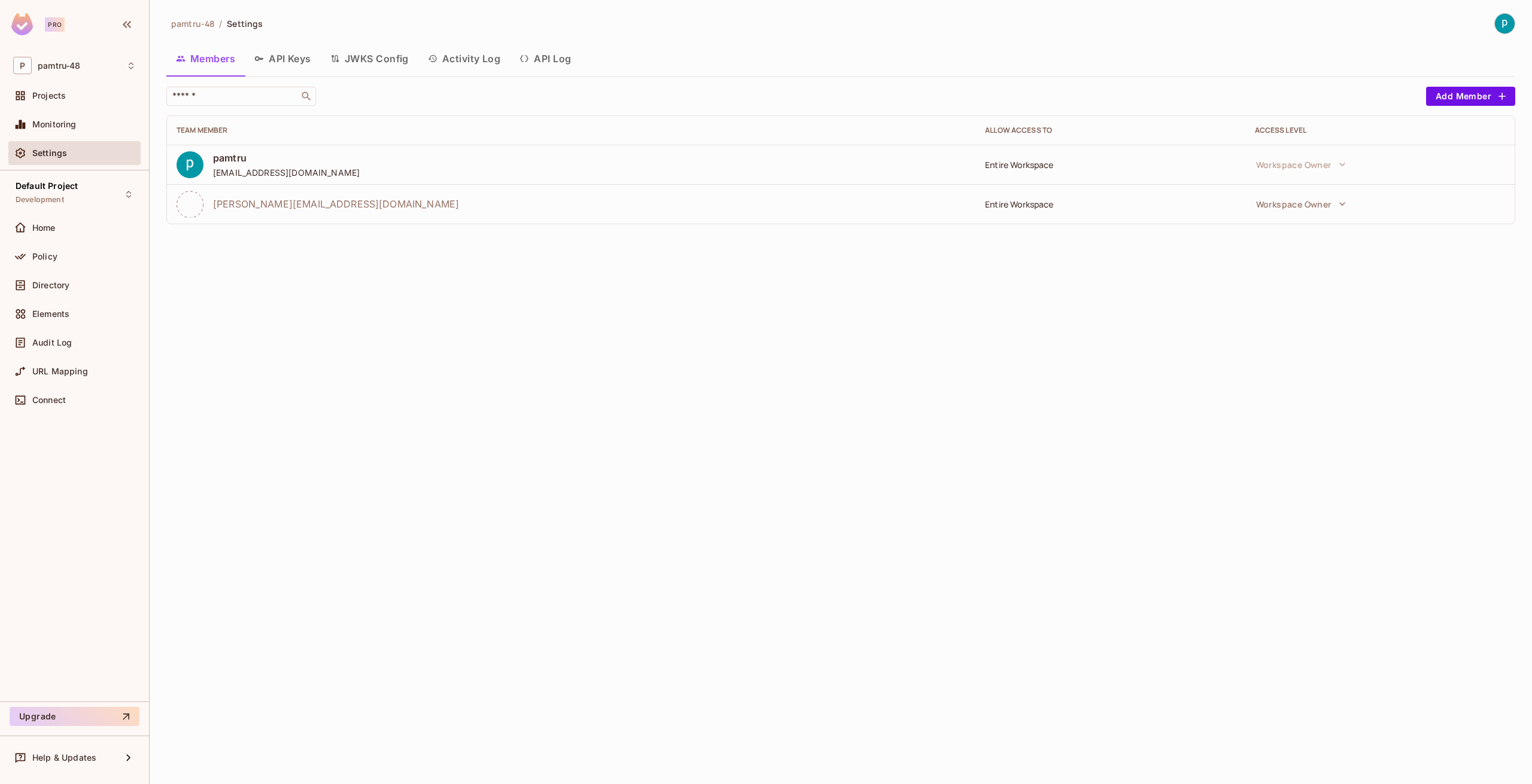
click at [186, 201] on icon at bounding box center [190, 204] width 27 height 27
click at [1319, 209] on button "Workspace Owner" at bounding box center [1300, 203] width 102 height 24
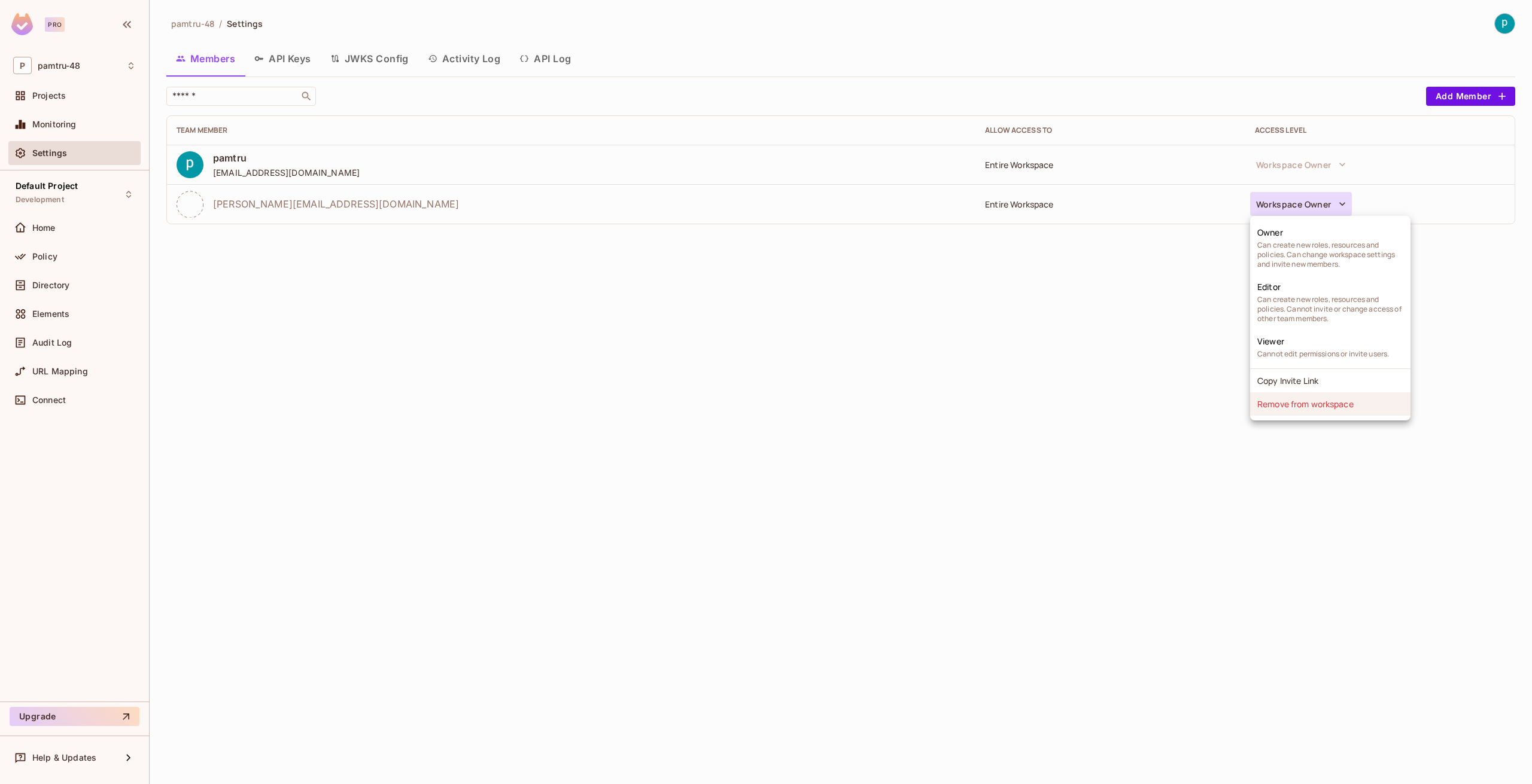
click at [1287, 405] on li "Remove from workspace" at bounding box center [1330, 404] width 161 height 24
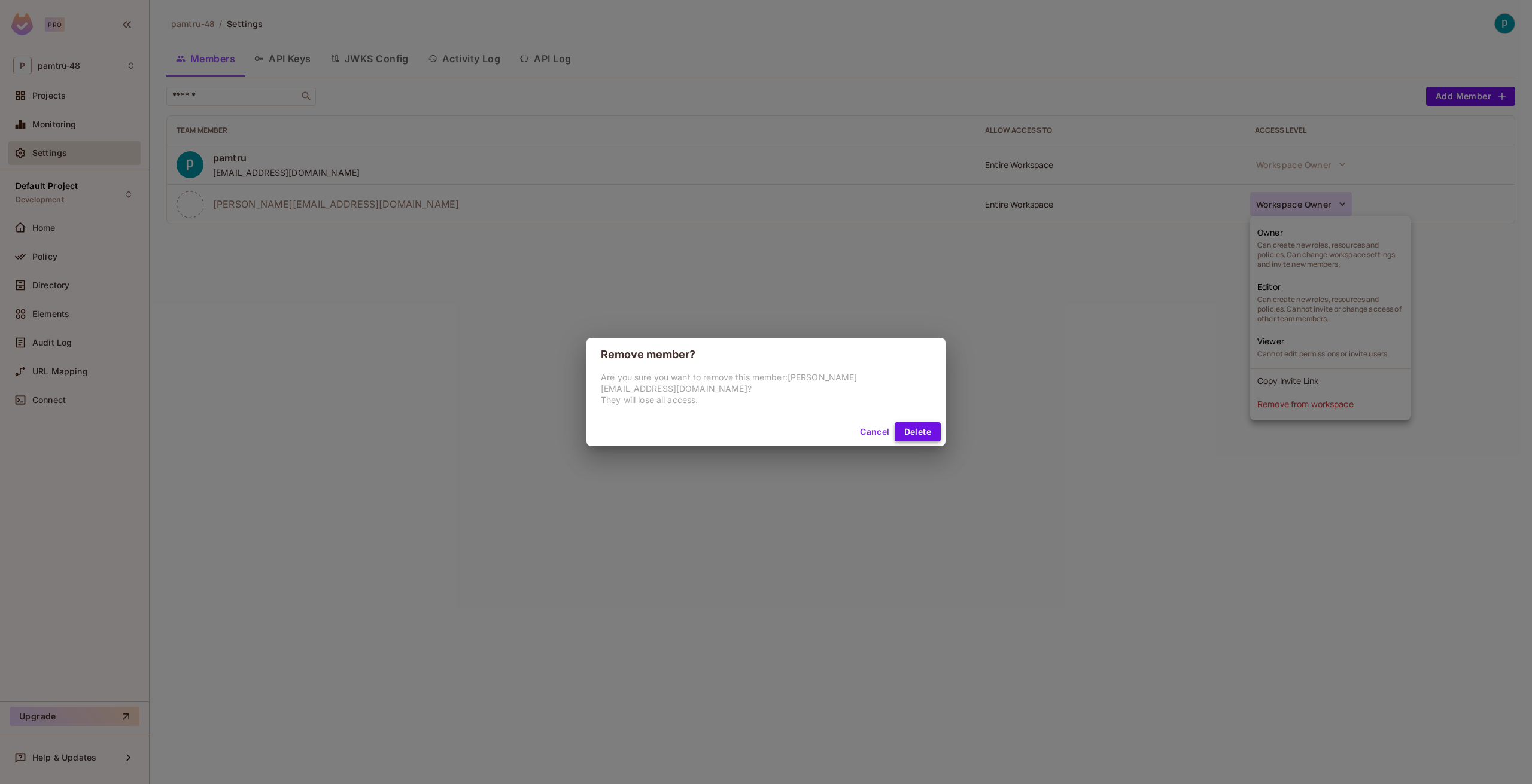
click at [917, 427] on button "Delete" at bounding box center [917, 432] width 46 height 19
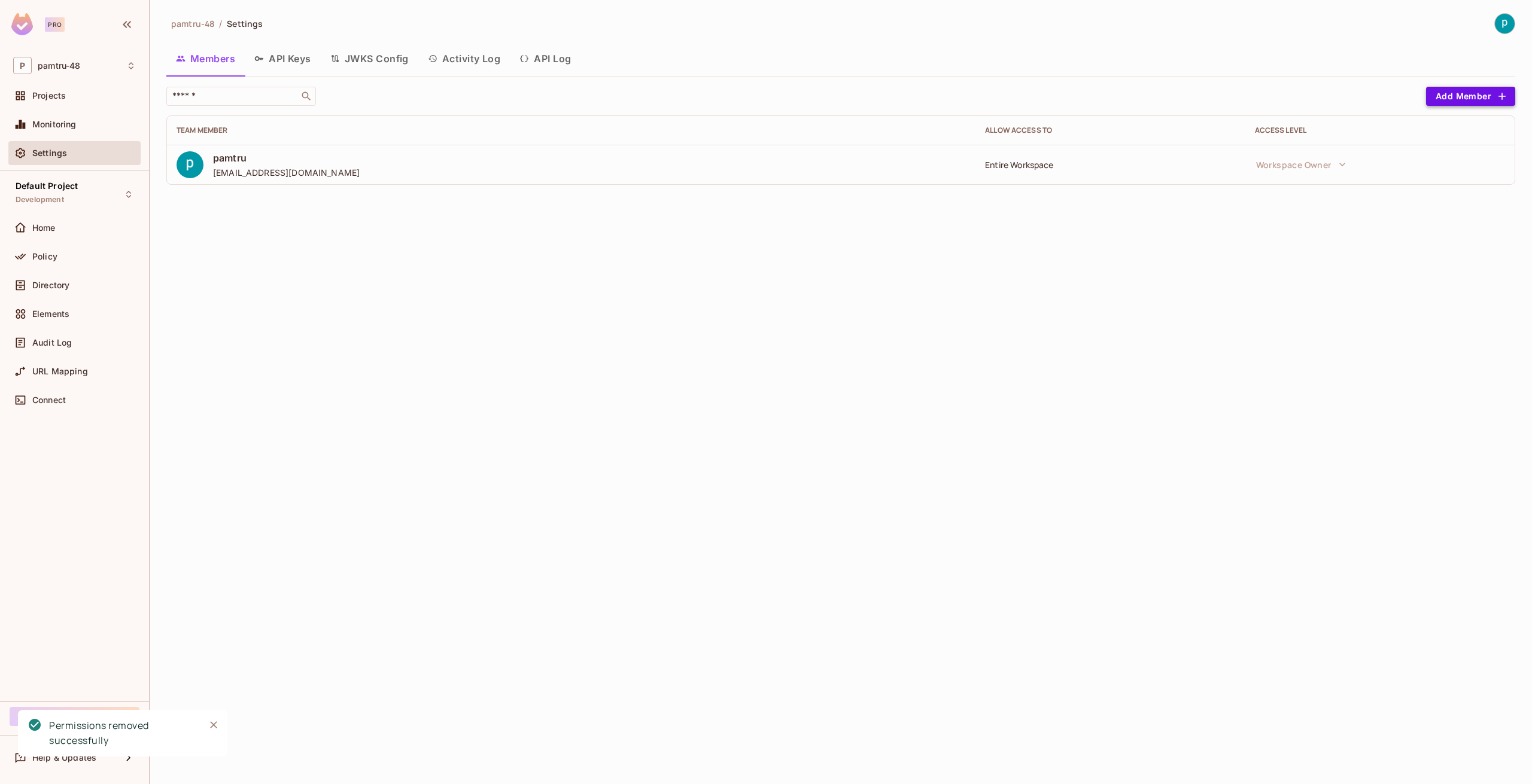
click at [1467, 96] on button "Add Member" at bounding box center [1471, 96] width 89 height 19
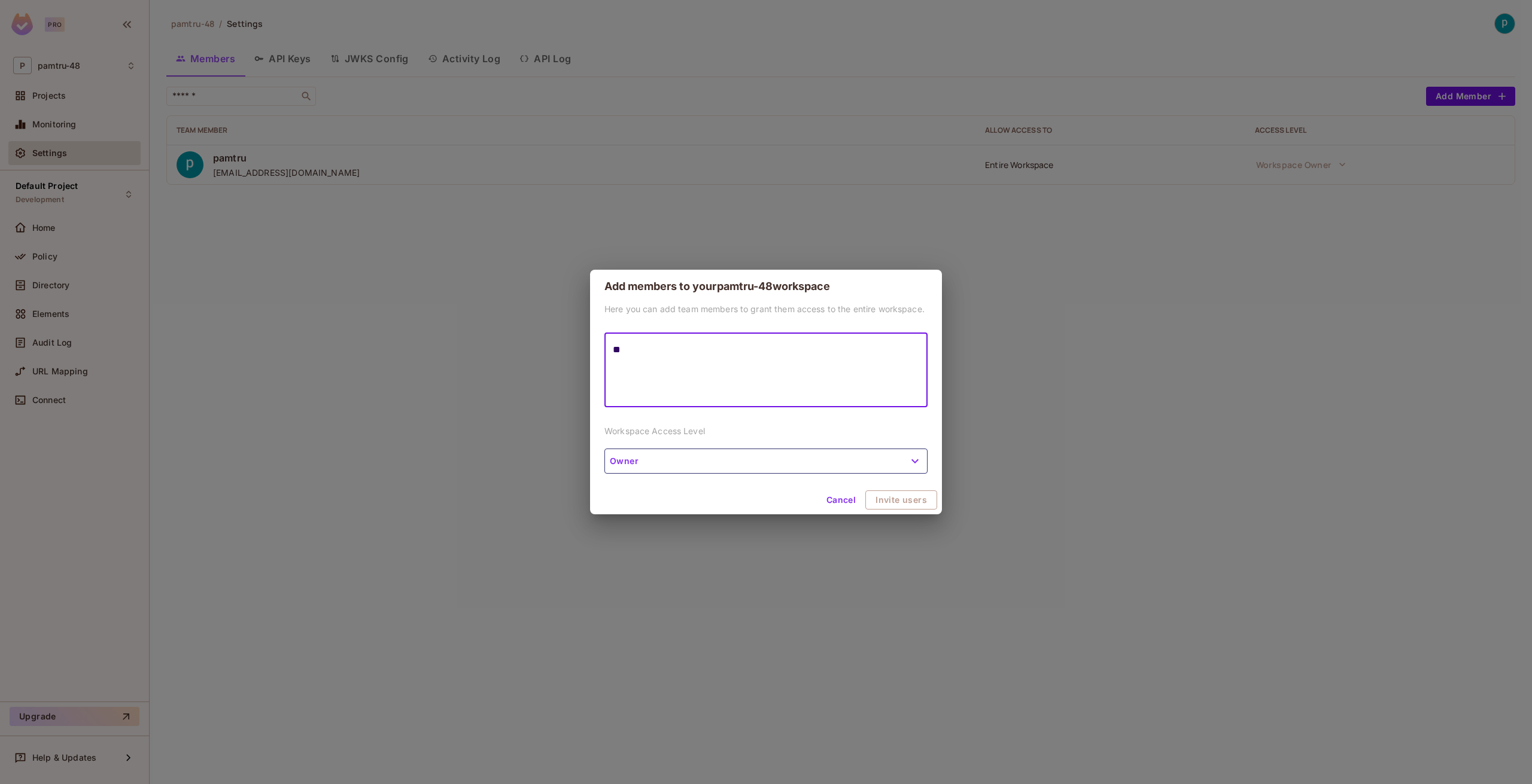
type textarea "*"
type textarea "**********"
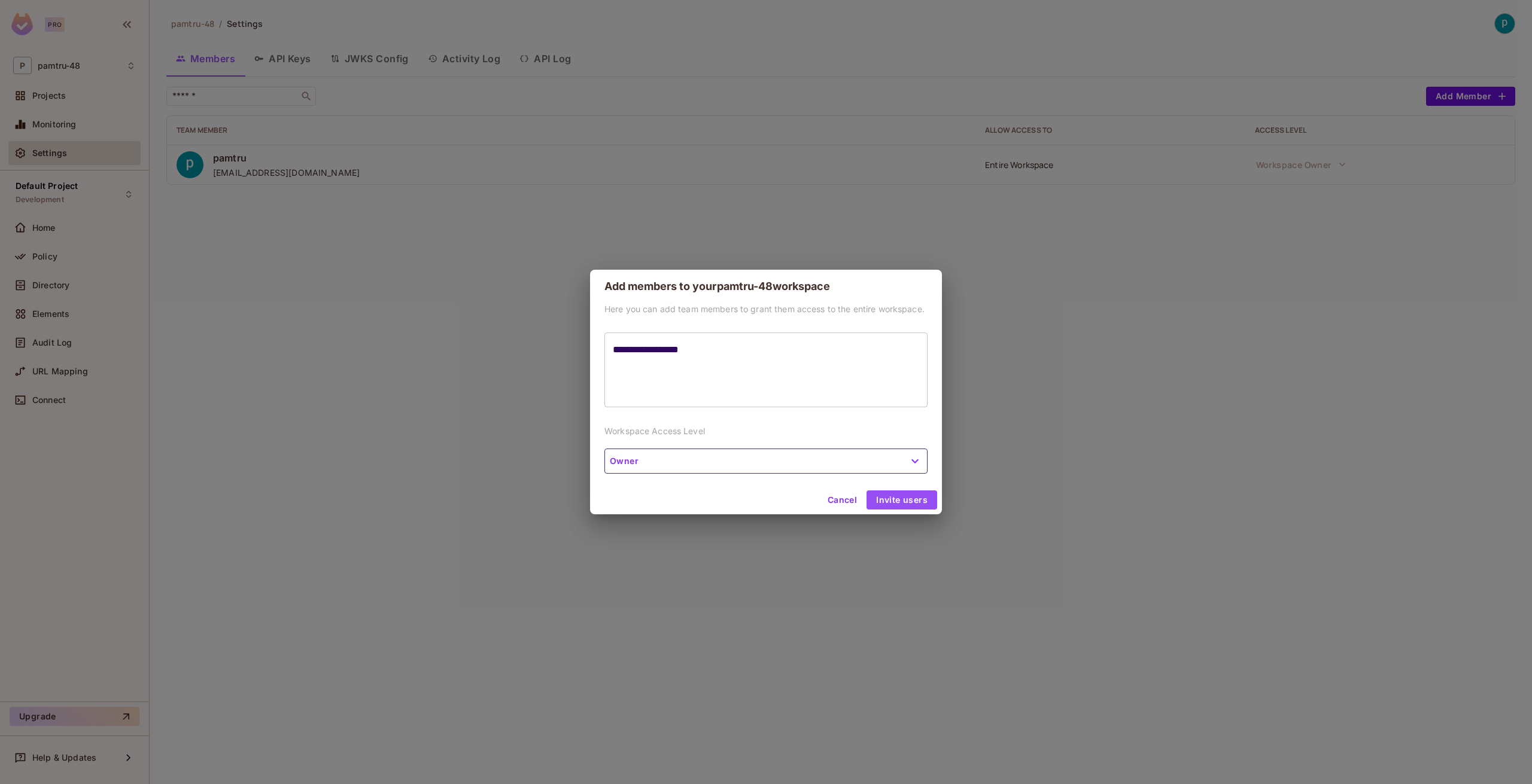
click at [929, 497] on button "Invite users" at bounding box center [902, 500] width 70 height 19
